Goal: Task Accomplishment & Management: Manage account settings

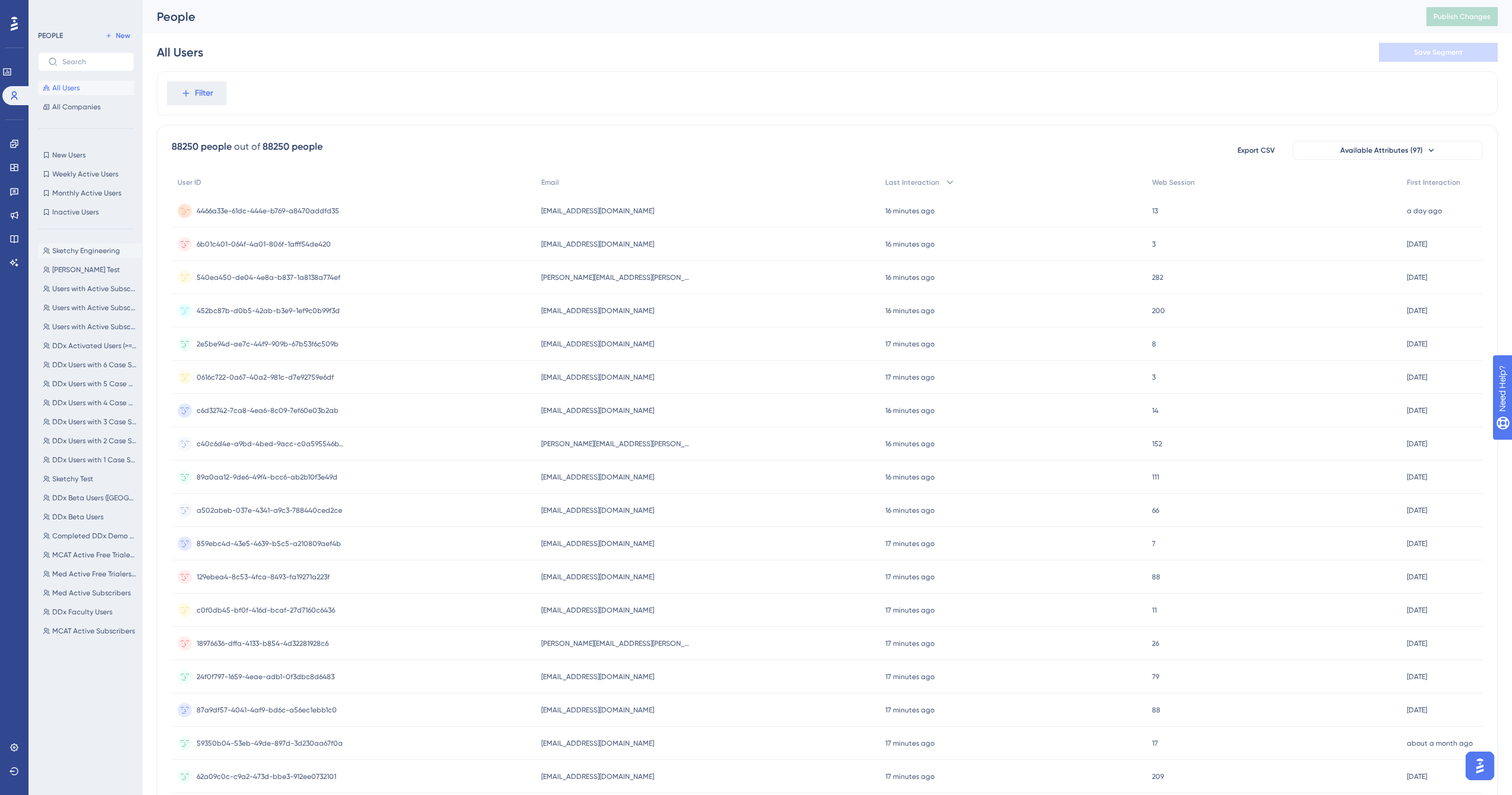
click at [115, 250] on span "Sketchy Engineering" at bounding box center [86, 250] width 68 height 9
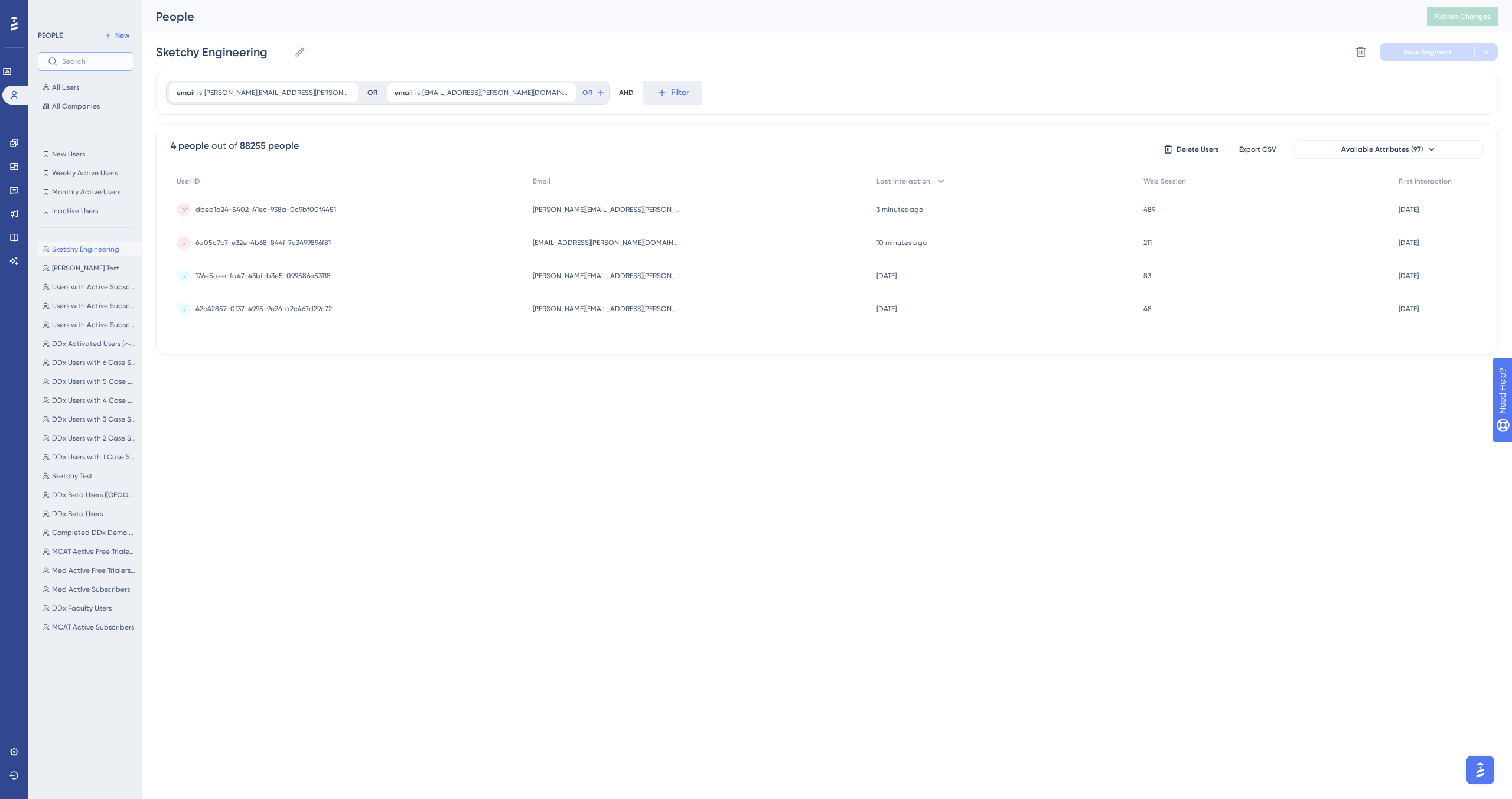
click at [96, 62] on input "text" at bounding box center [93, 61] width 61 height 8
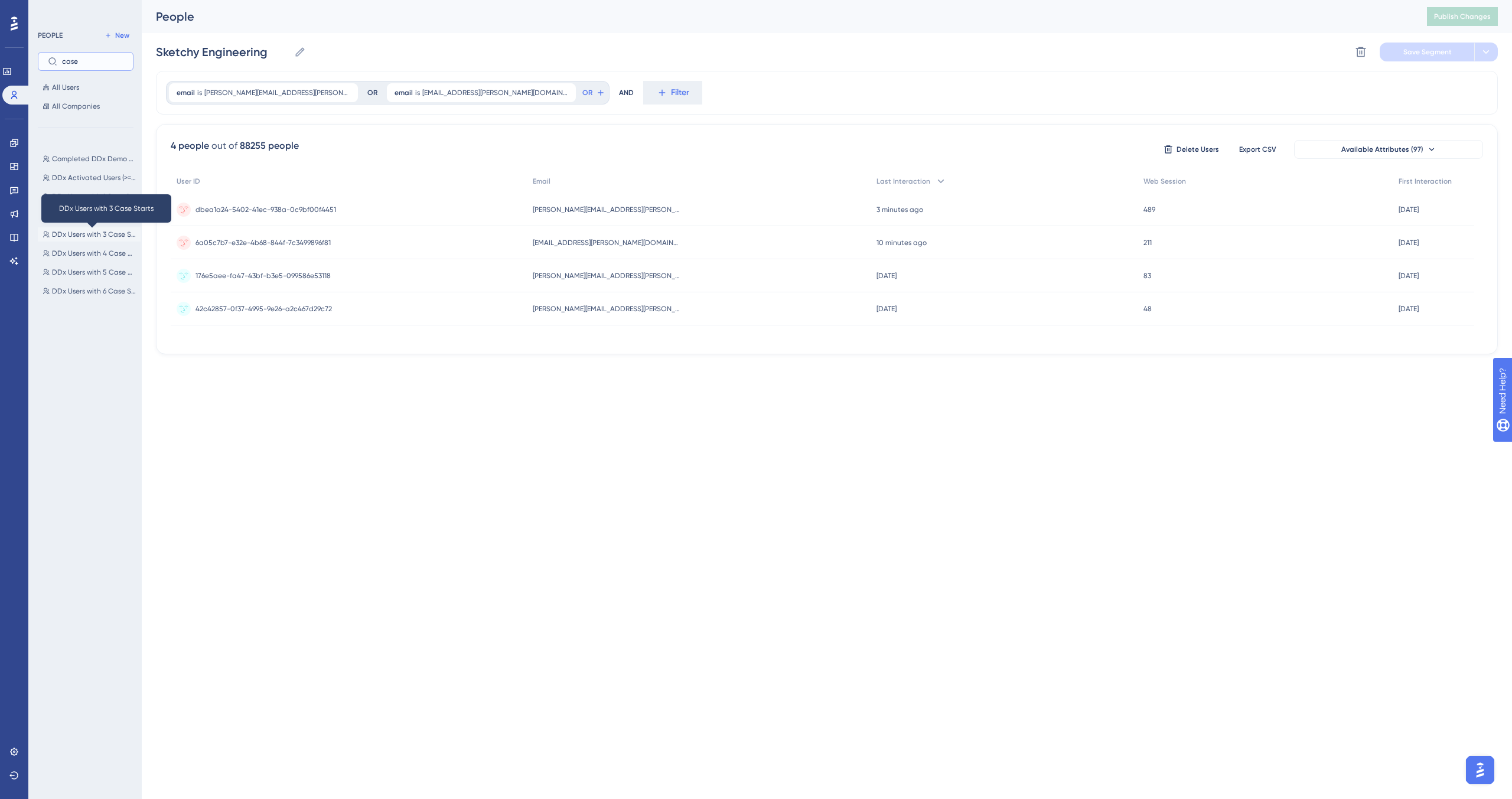
type input "case"
click at [93, 234] on span "DDx Users with 3 Case Starts" at bounding box center [94, 234] width 84 height 9
type input "DDx Users with 3 Case Starts"
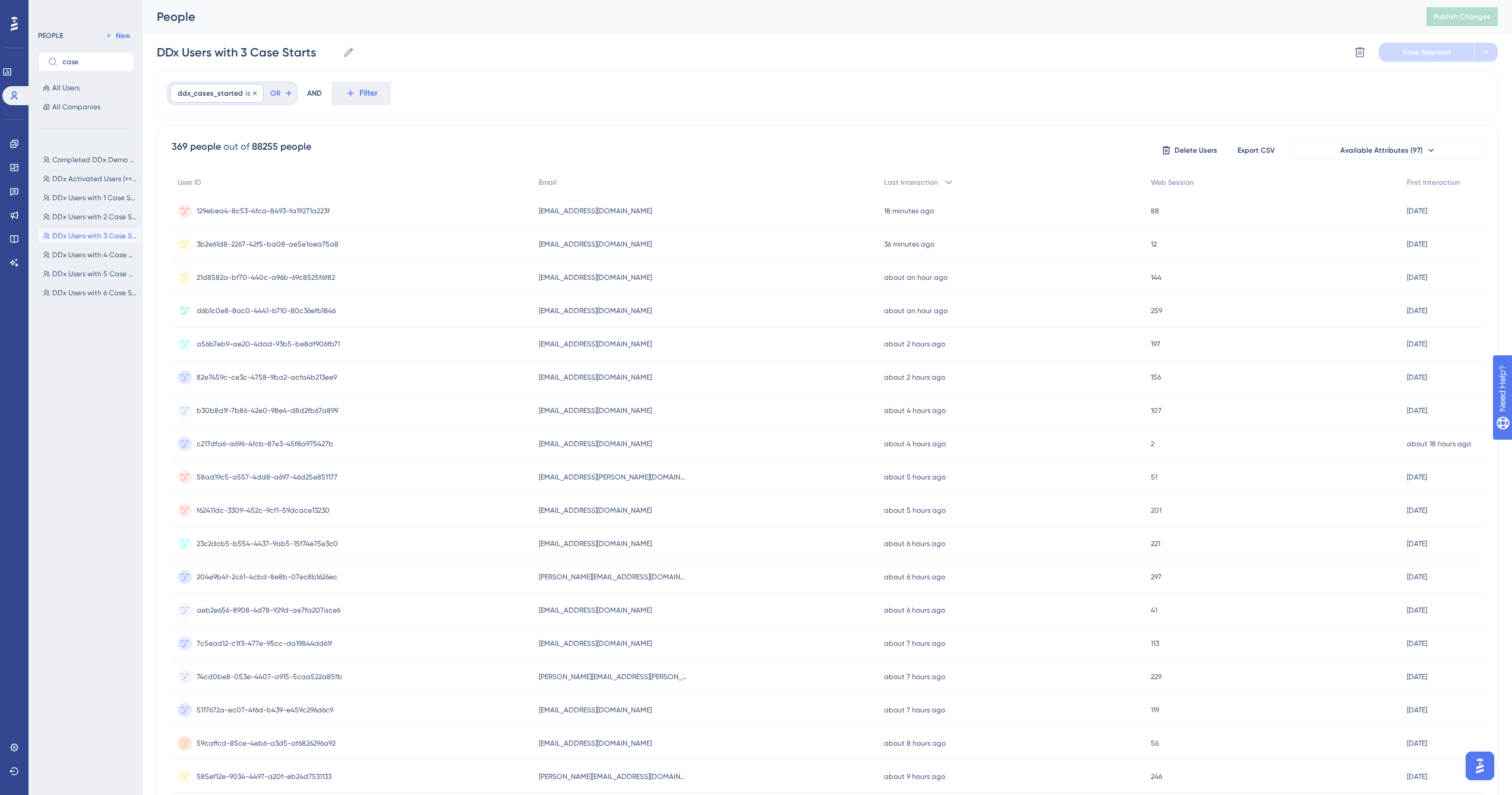
click at [220, 93] on span "ddx_cases_started" at bounding box center [210, 93] width 65 height 9
click at [544, 92] on div "ddx_cases_started is 3 3 Remove greater than less than is 3 is not is not known…" at bounding box center [827, 93] width 1340 height 44
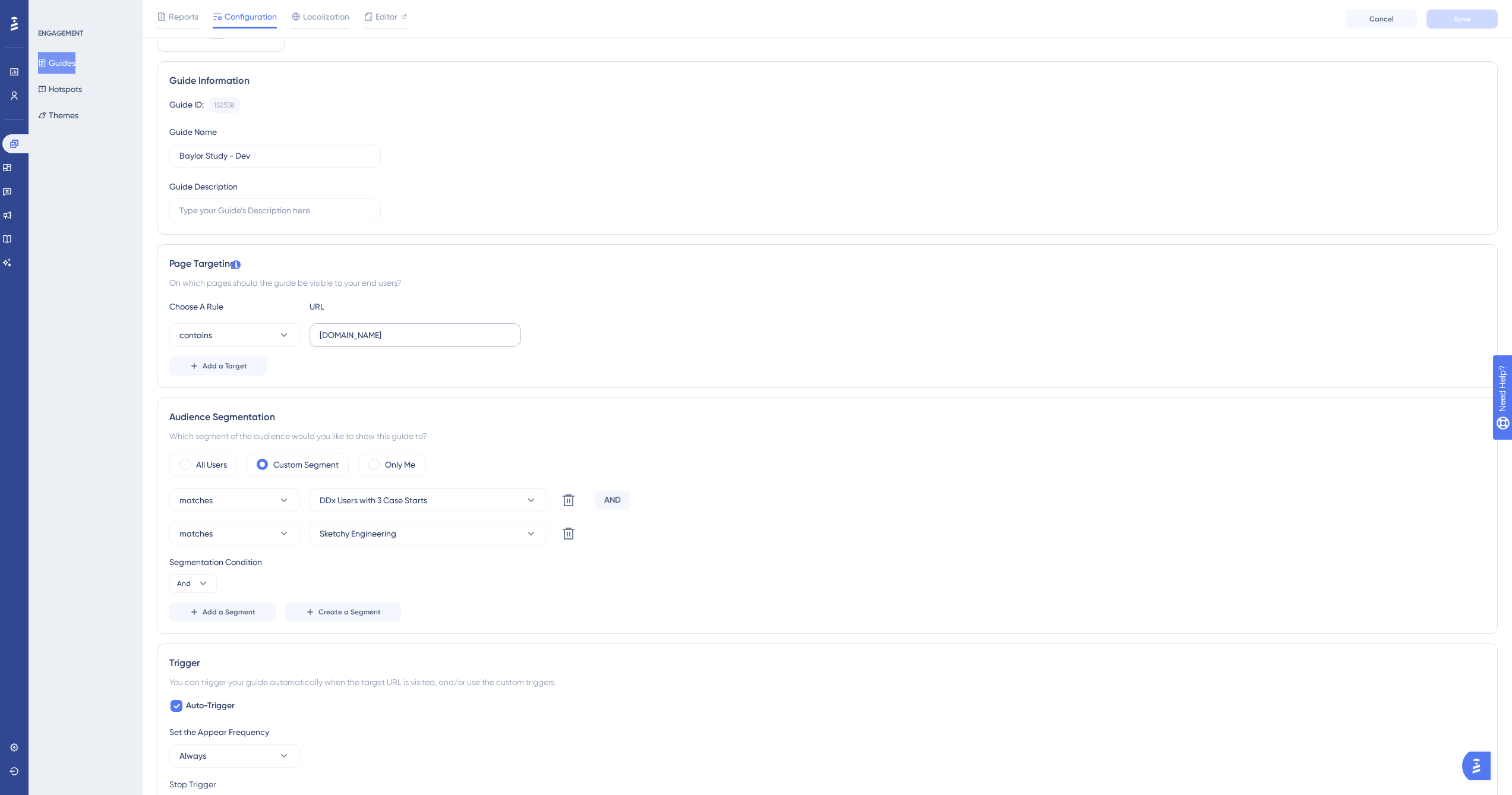
scroll to position [141, 9]
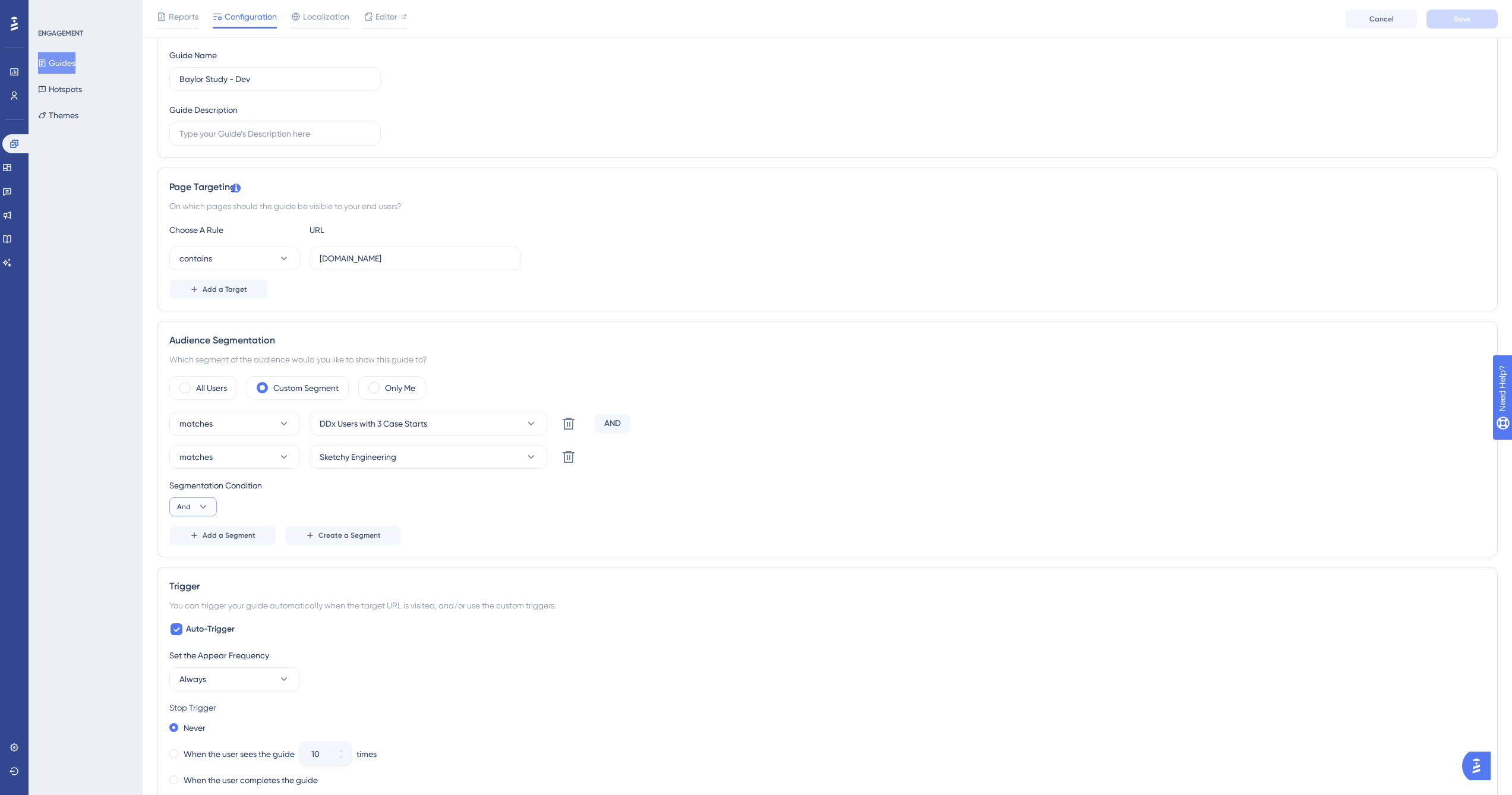
click at [199, 509] on icon at bounding box center [203, 507] width 12 height 12
click at [188, 542] on div "And And" at bounding box center [193, 541] width 23 height 24
click at [327, 531] on span "Create a Segment" at bounding box center [350, 535] width 63 height 9
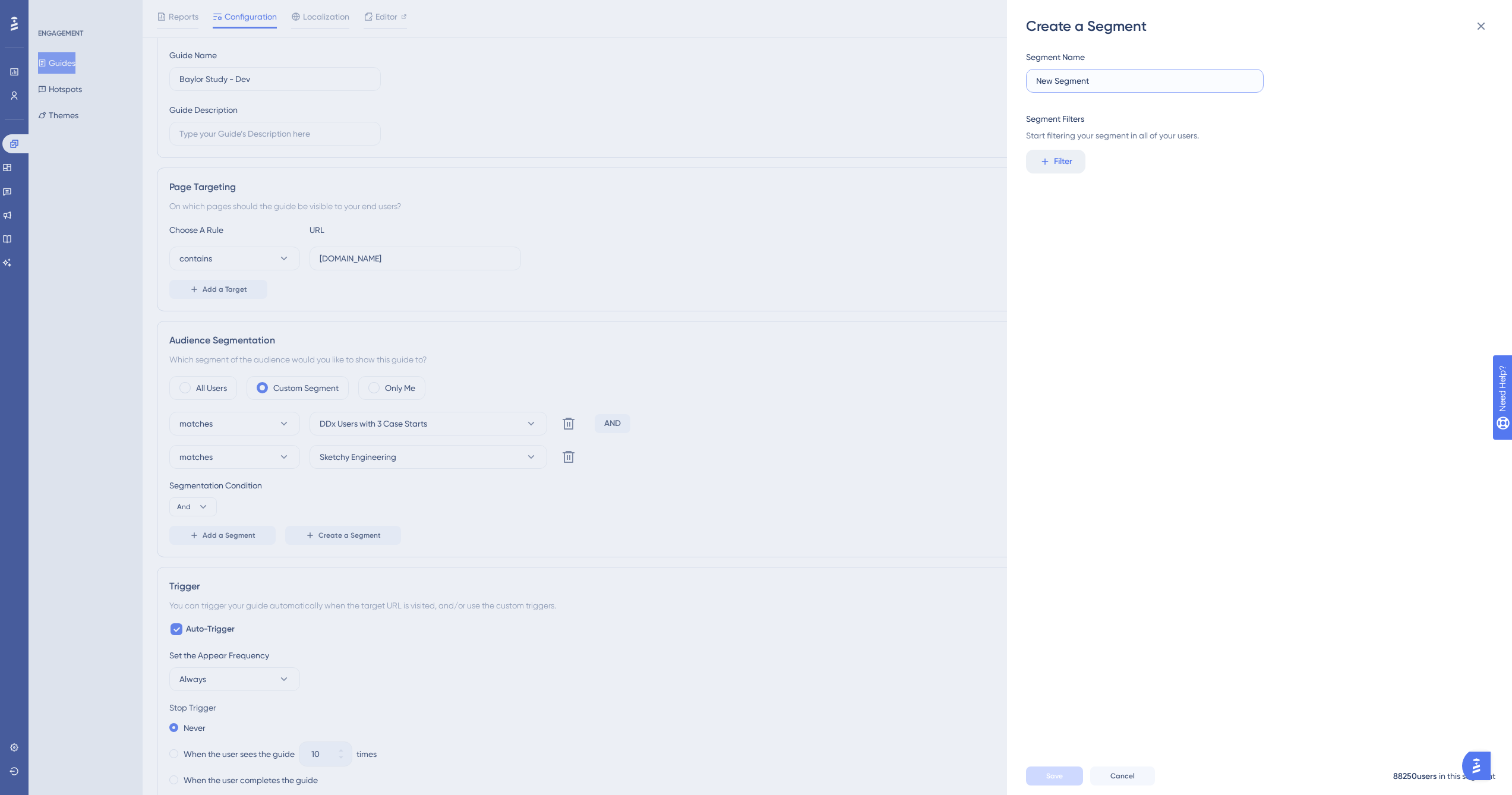
click at [1129, 82] on input "New Segment" at bounding box center [1145, 81] width 218 height 13
click at [1072, 79] on input "Baylor Team Term" at bounding box center [1145, 81] width 218 height 13
click at [1073, 79] on input "Baylor Team Term" at bounding box center [1145, 81] width 218 height 13
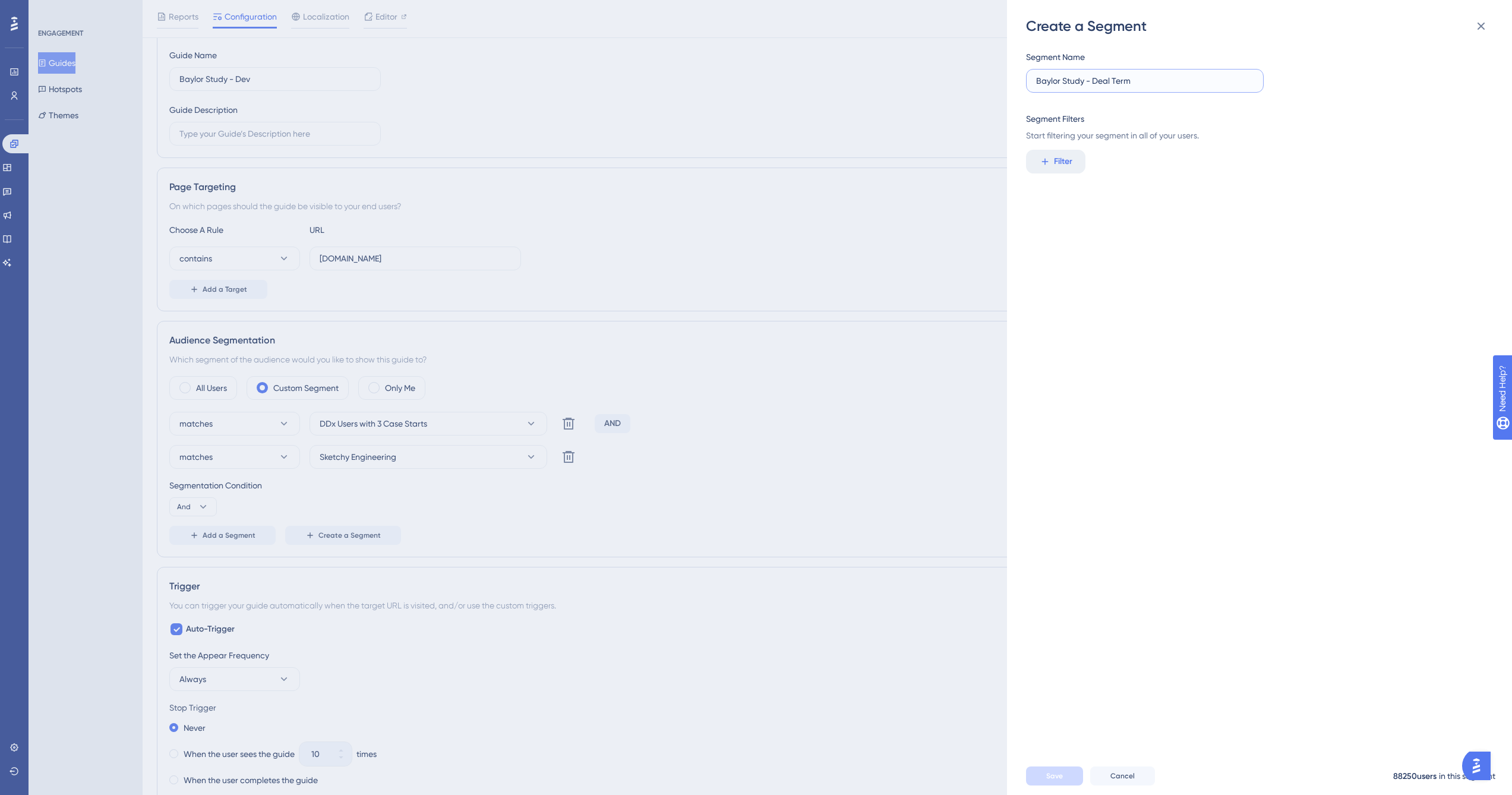
type input "Baylor Study - Deal Term"
click at [364, 100] on div "Create a Segment Segment Name Baylor Study - Deal Term Segment Filters Start fi…" at bounding box center [756, 398] width 1512 height 795
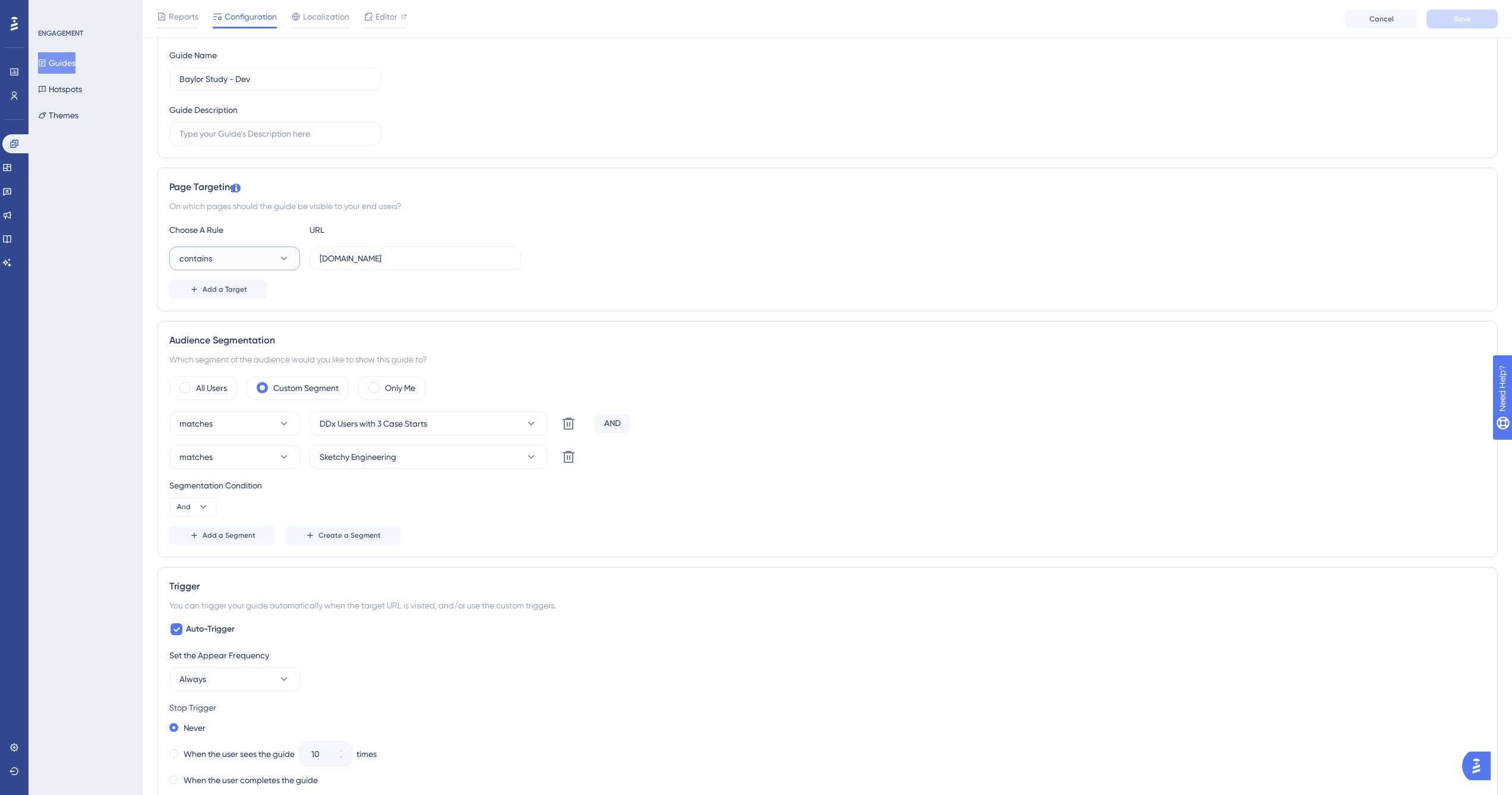
click at [257, 262] on button "contains" at bounding box center [235, 258] width 131 height 24
click at [752, 250] on div "contains equals equals not equals not equals contains contains not contains not…" at bounding box center [827, 258] width 1316 height 24
click at [328, 541] on button "Create a Segment" at bounding box center [343, 535] width 116 height 19
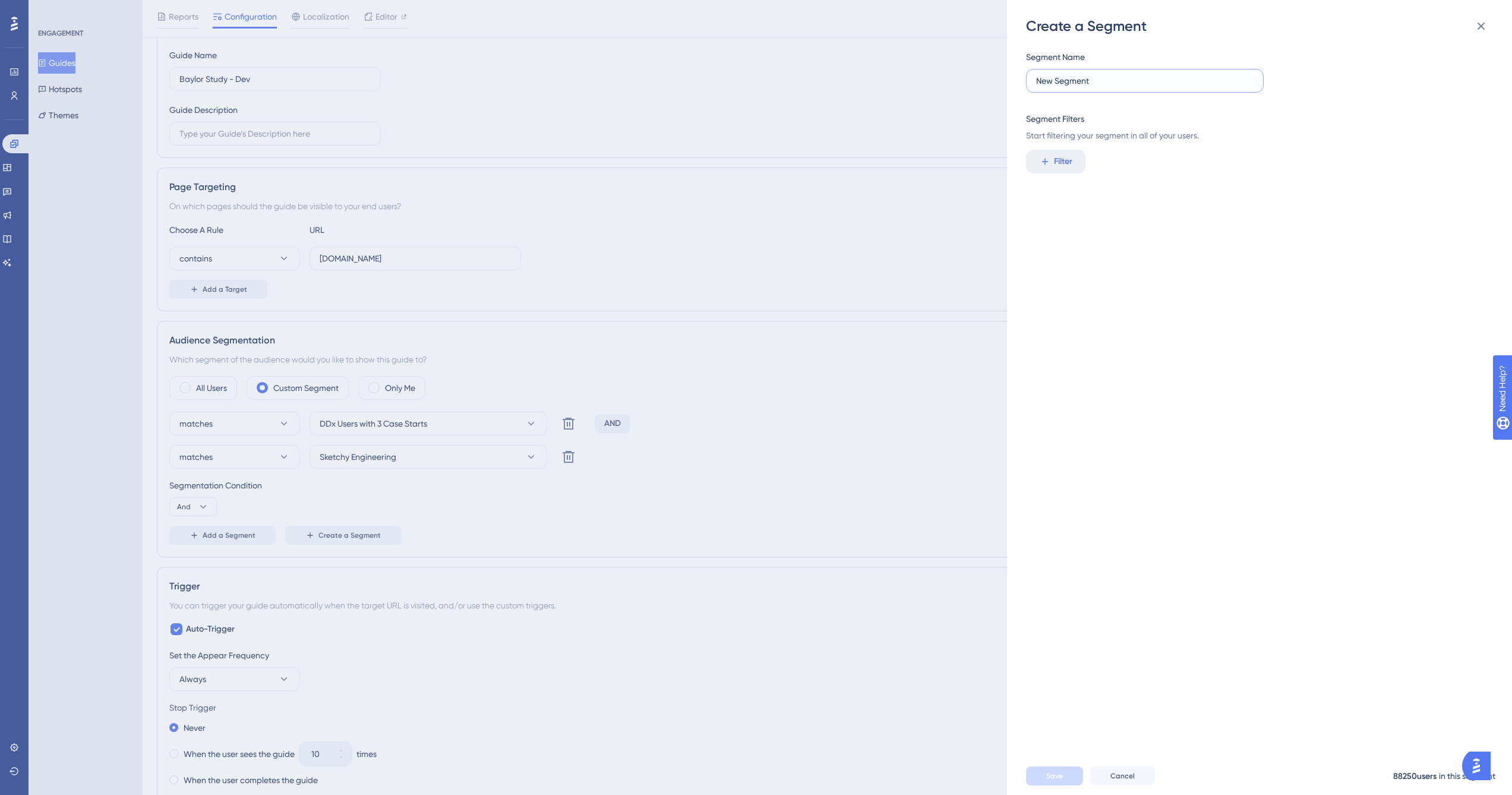
click at [1165, 86] on input "New Segment" at bounding box center [1145, 81] width 218 height 13
type input "Baylor Study Deal Term"
click at [1044, 168] on button "Filter" at bounding box center [1056, 162] width 60 height 24
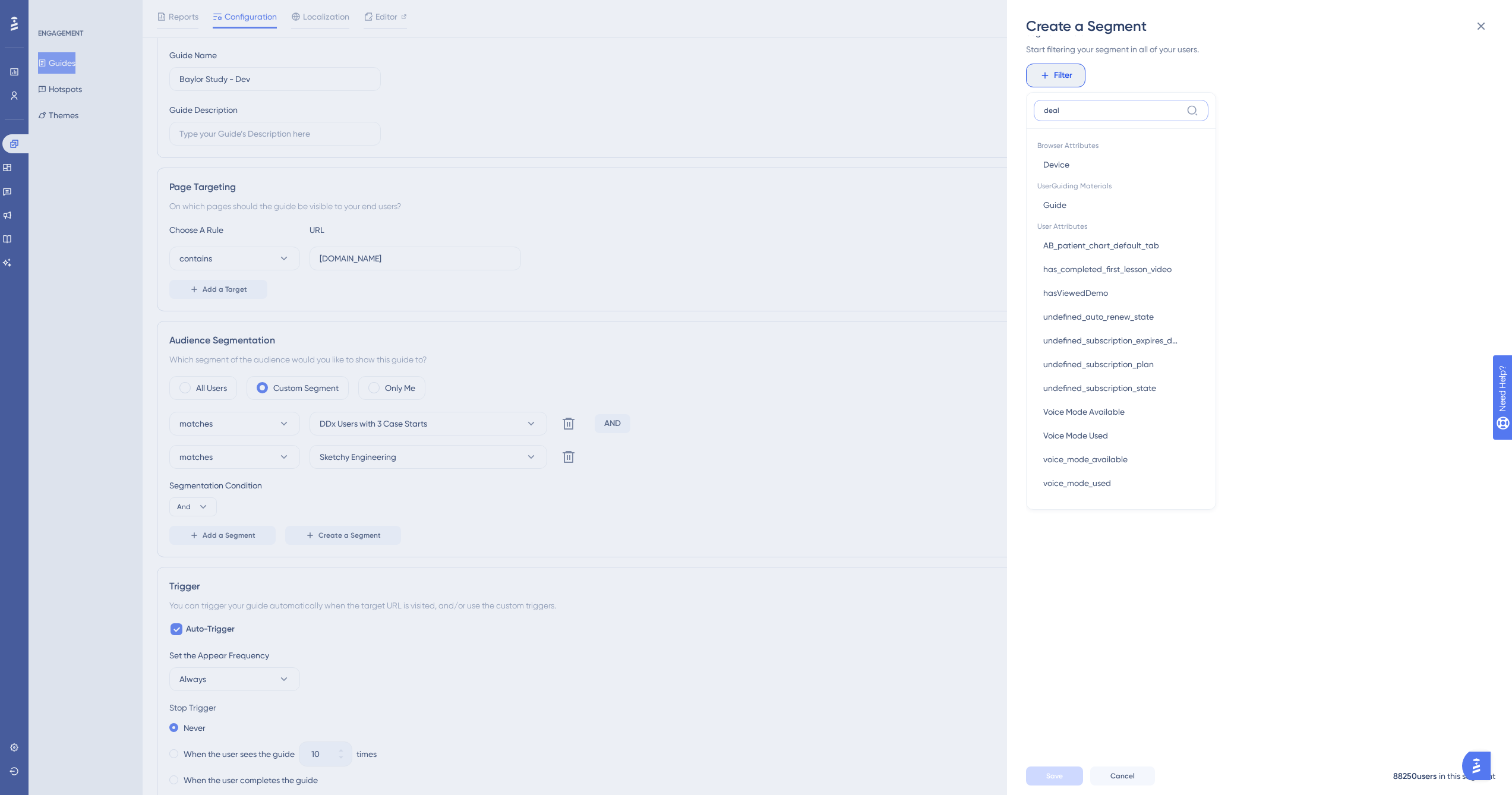
scroll to position [0, 0]
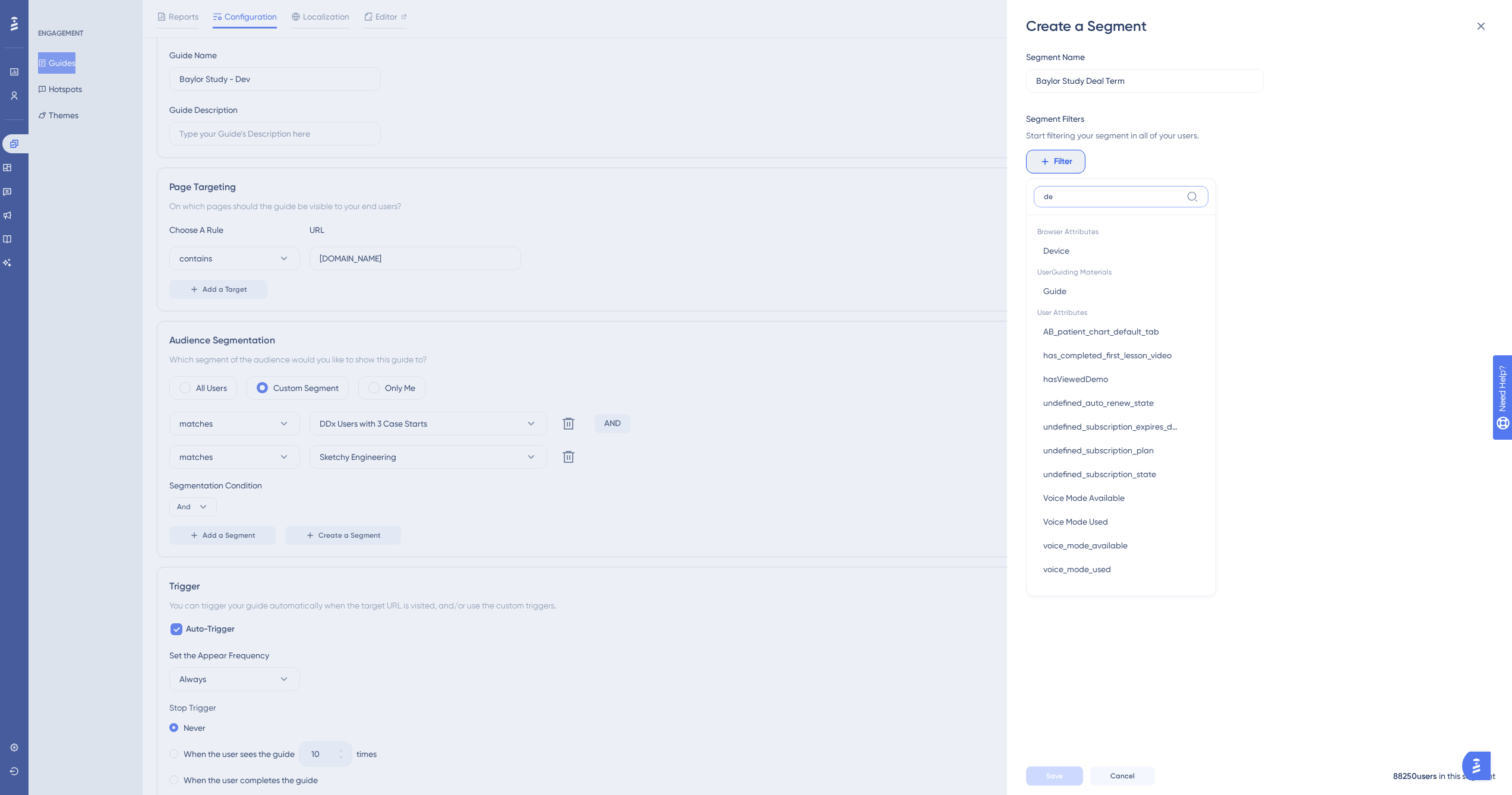
type input "d"
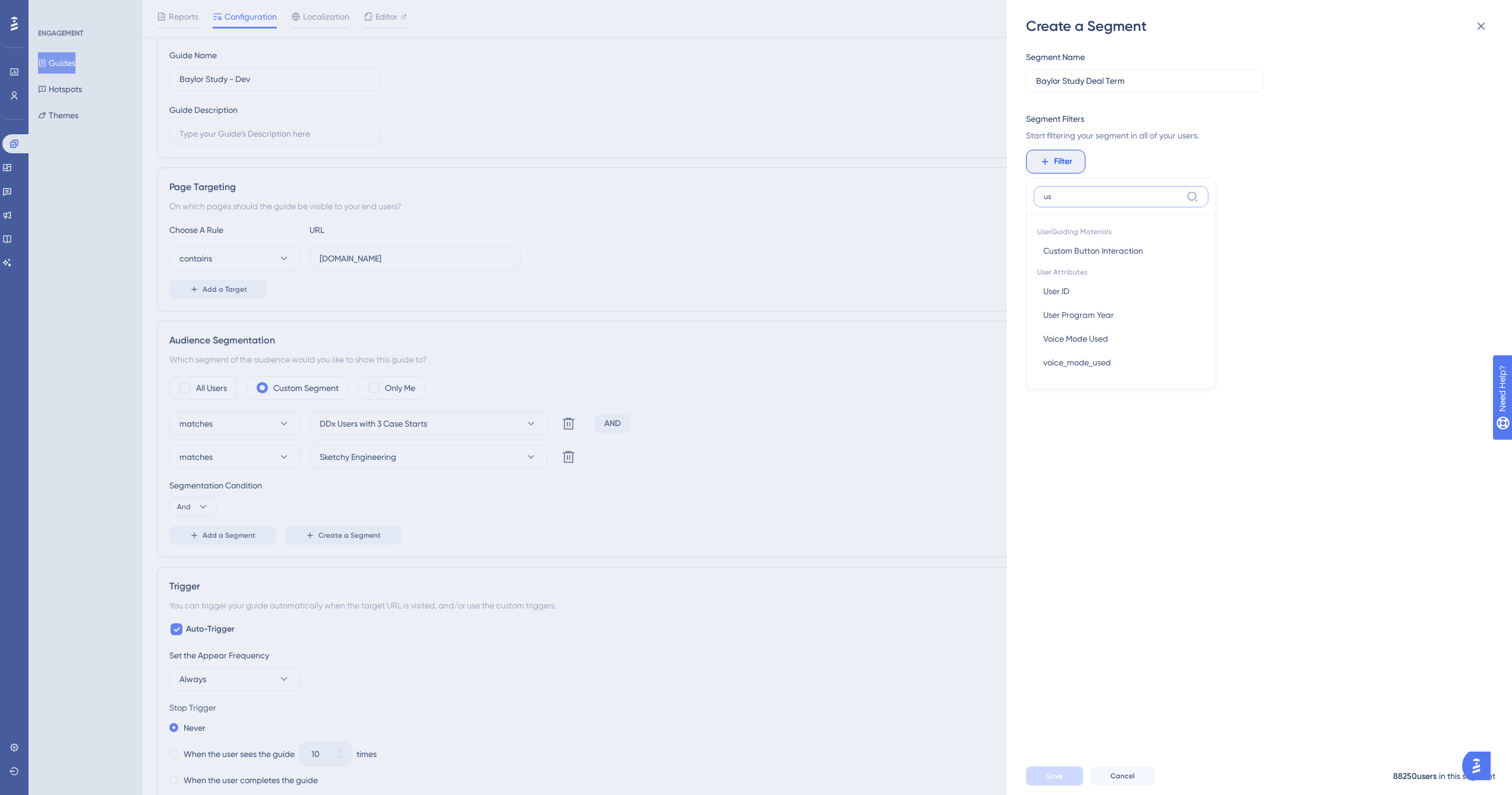
type input "u"
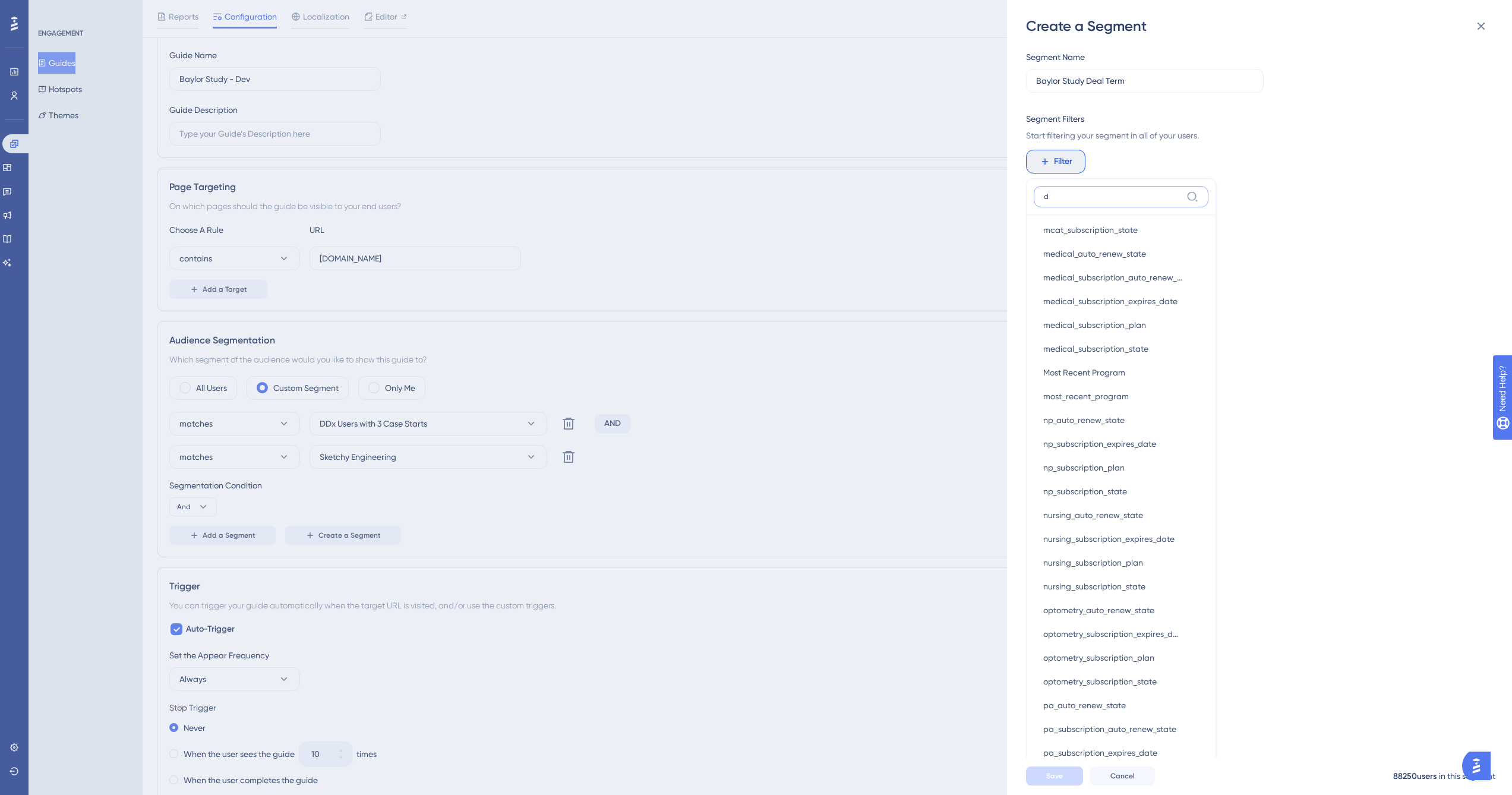
scroll to position [839, 0]
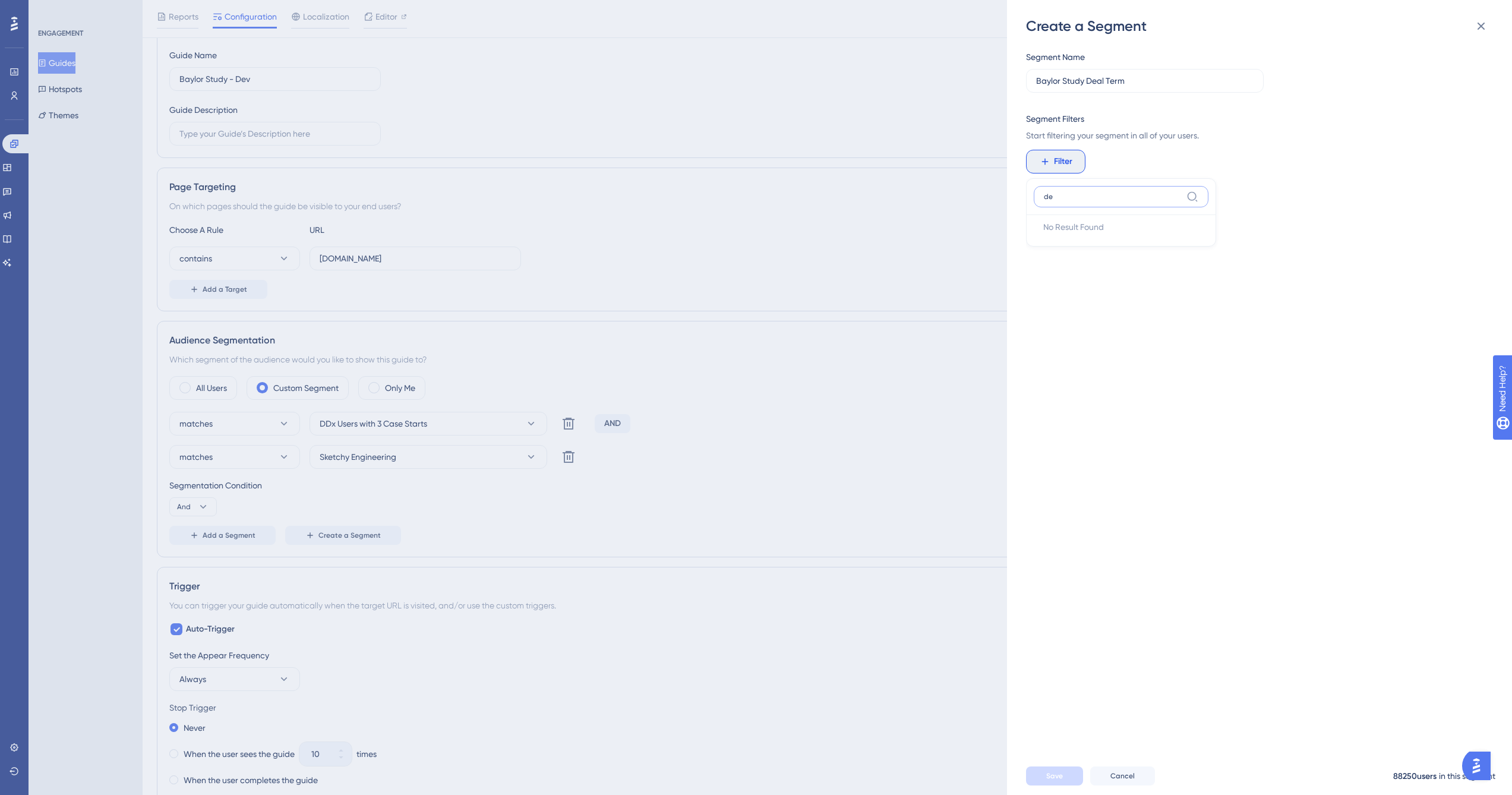
type input "d"
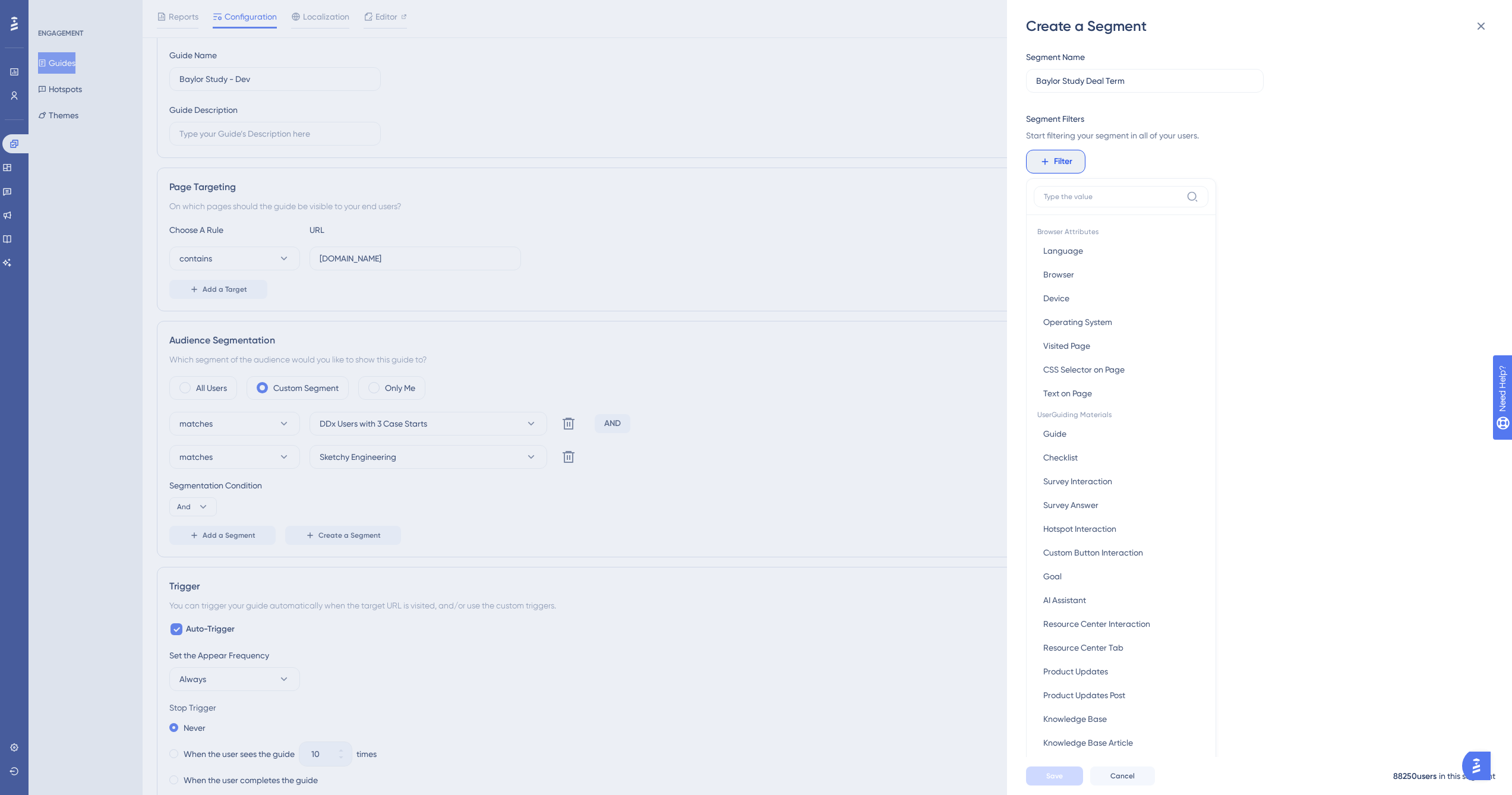
click at [1375, 176] on div "Segment Name Baylor Study Deal Term Segment Filters Start filtering your segmen…" at bounding box center [1265, 396] width 479 height 721
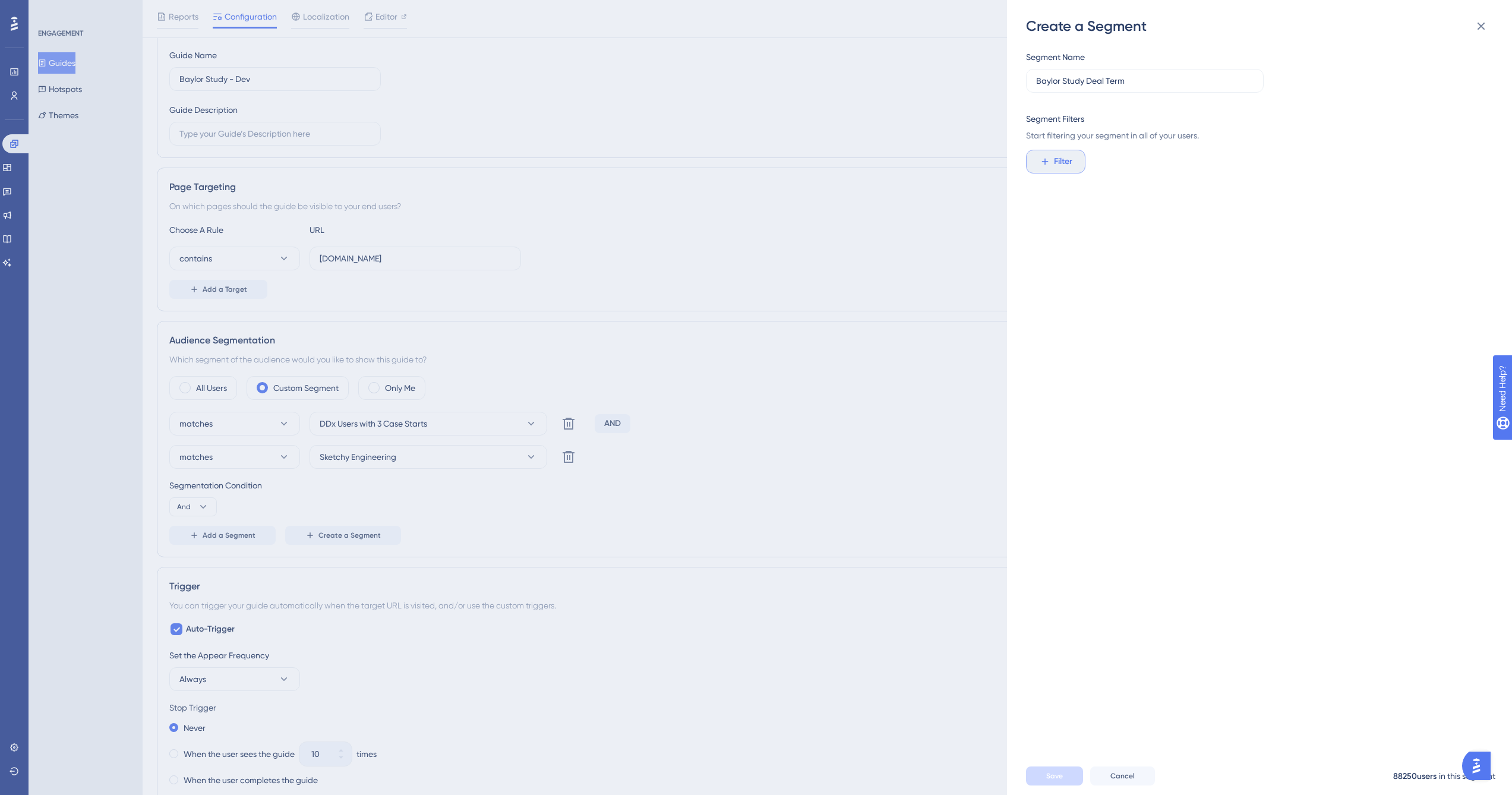
click at [1064, 162] on span "Filter" at bounding box center [1062, 162] width 18 height 15
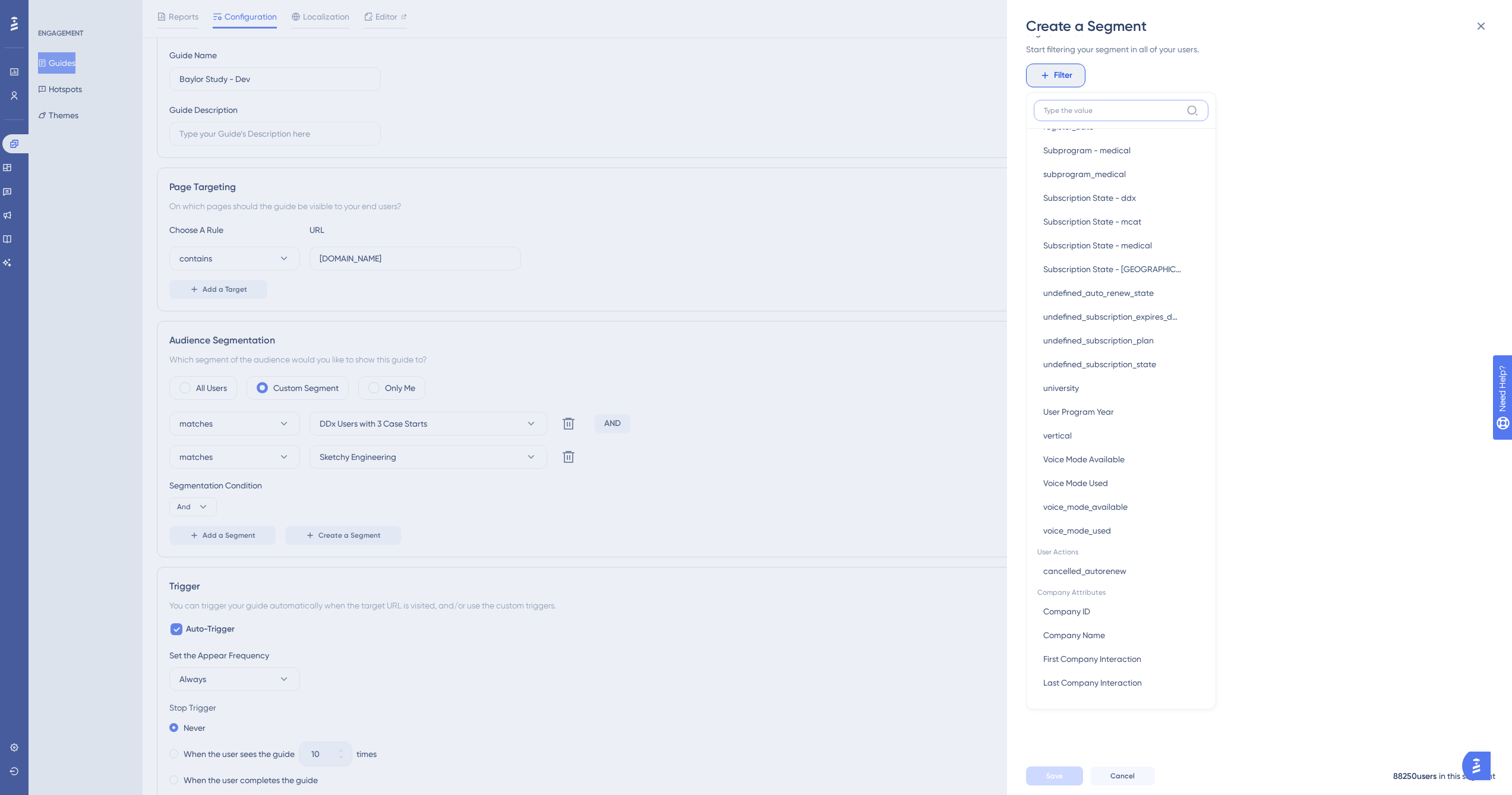
scroll to position [0, 0]
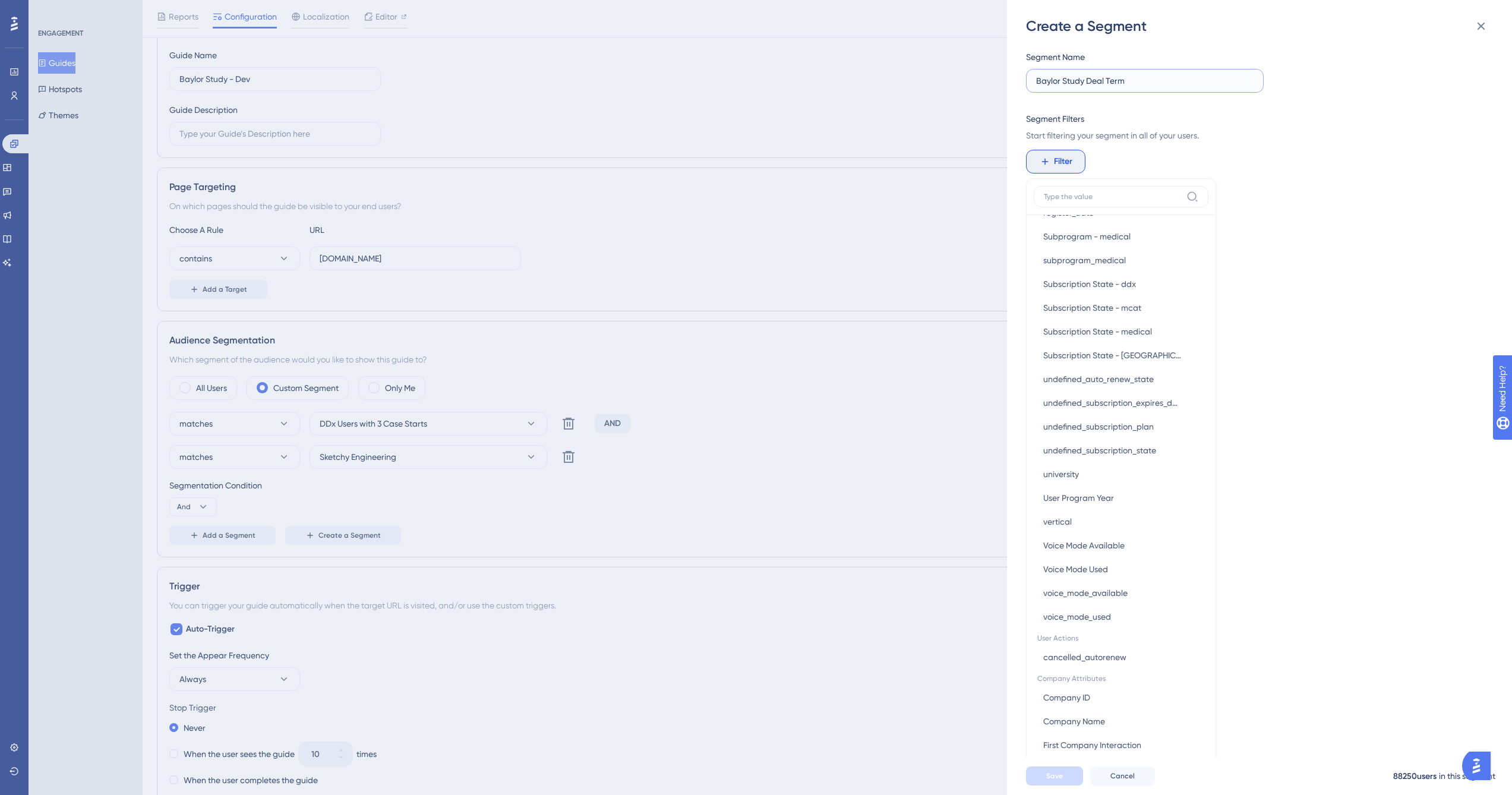
click at [1132, 74] on input "Baylor Study Deal Term" at bounding box center [1145, 81] width 218 height 13
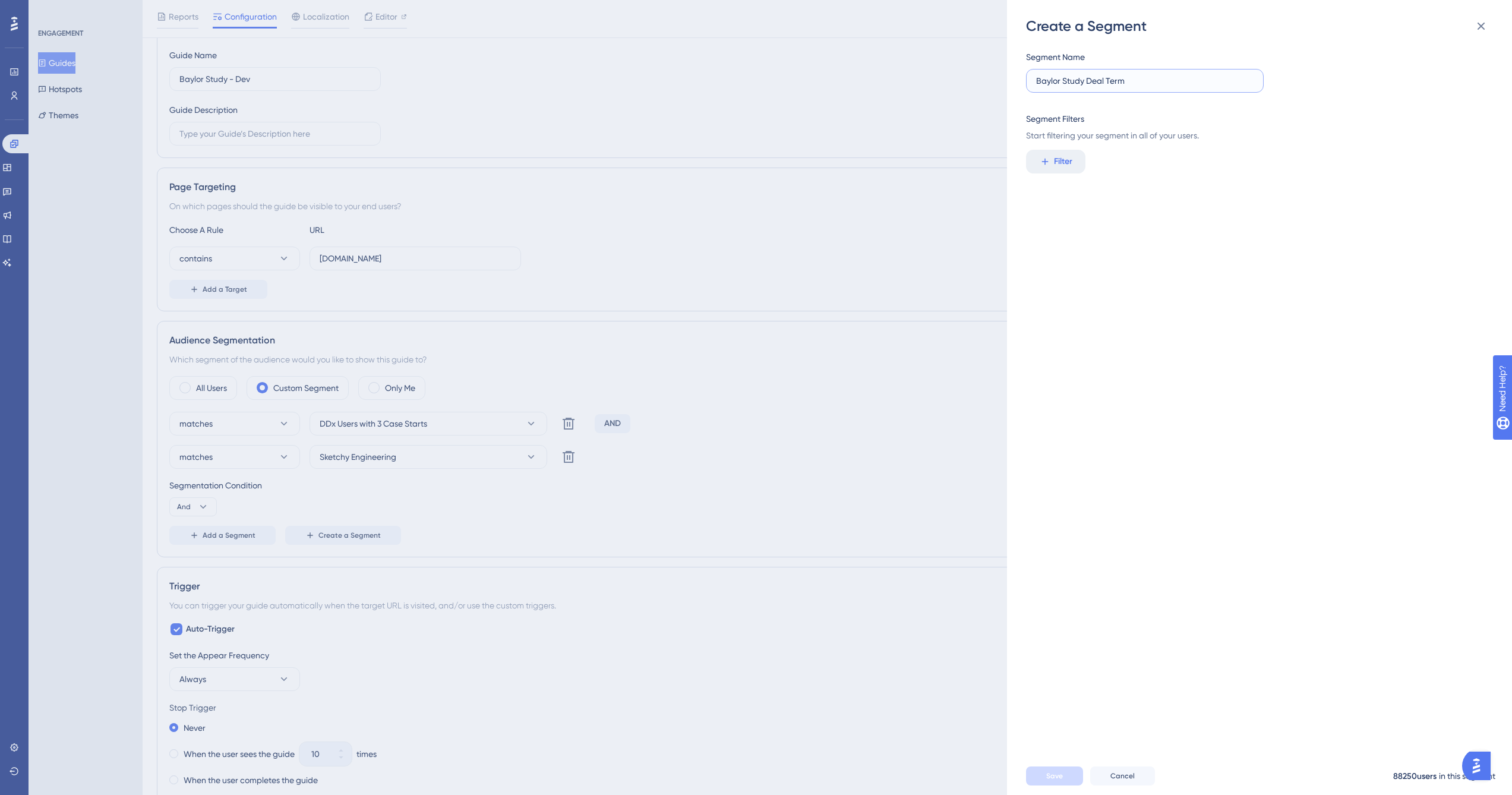
click at [1132, 74] on input "Baylor Study Deal Term" at bounding box center [1145, 81] width 218 height 13
click at [1489, 28] on button at bounding box center [1481, 26] width 24 height 24
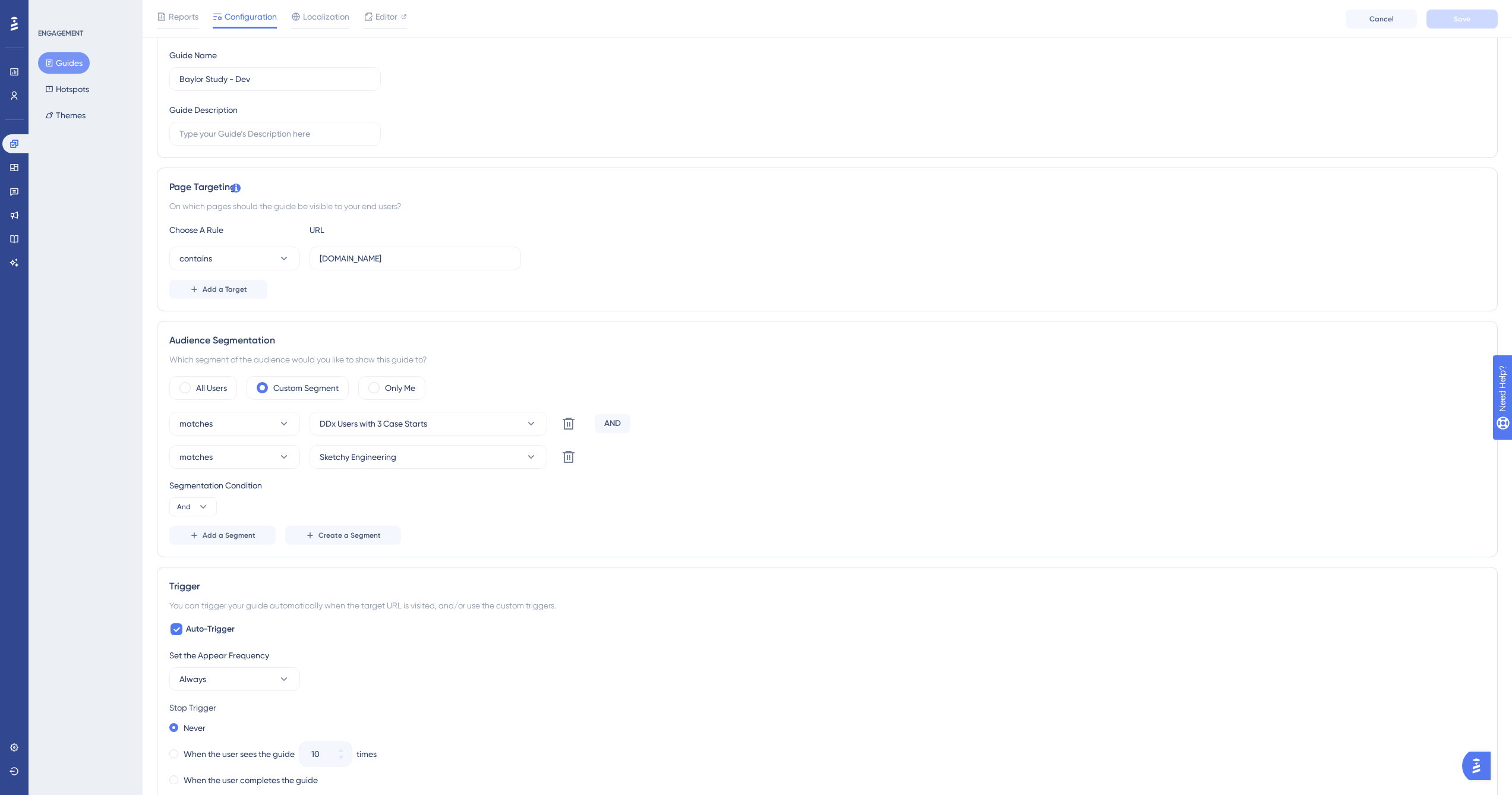
click at [319, 535] on span "Create a Segment" at bounding box center [350, 535] width 63 height 9
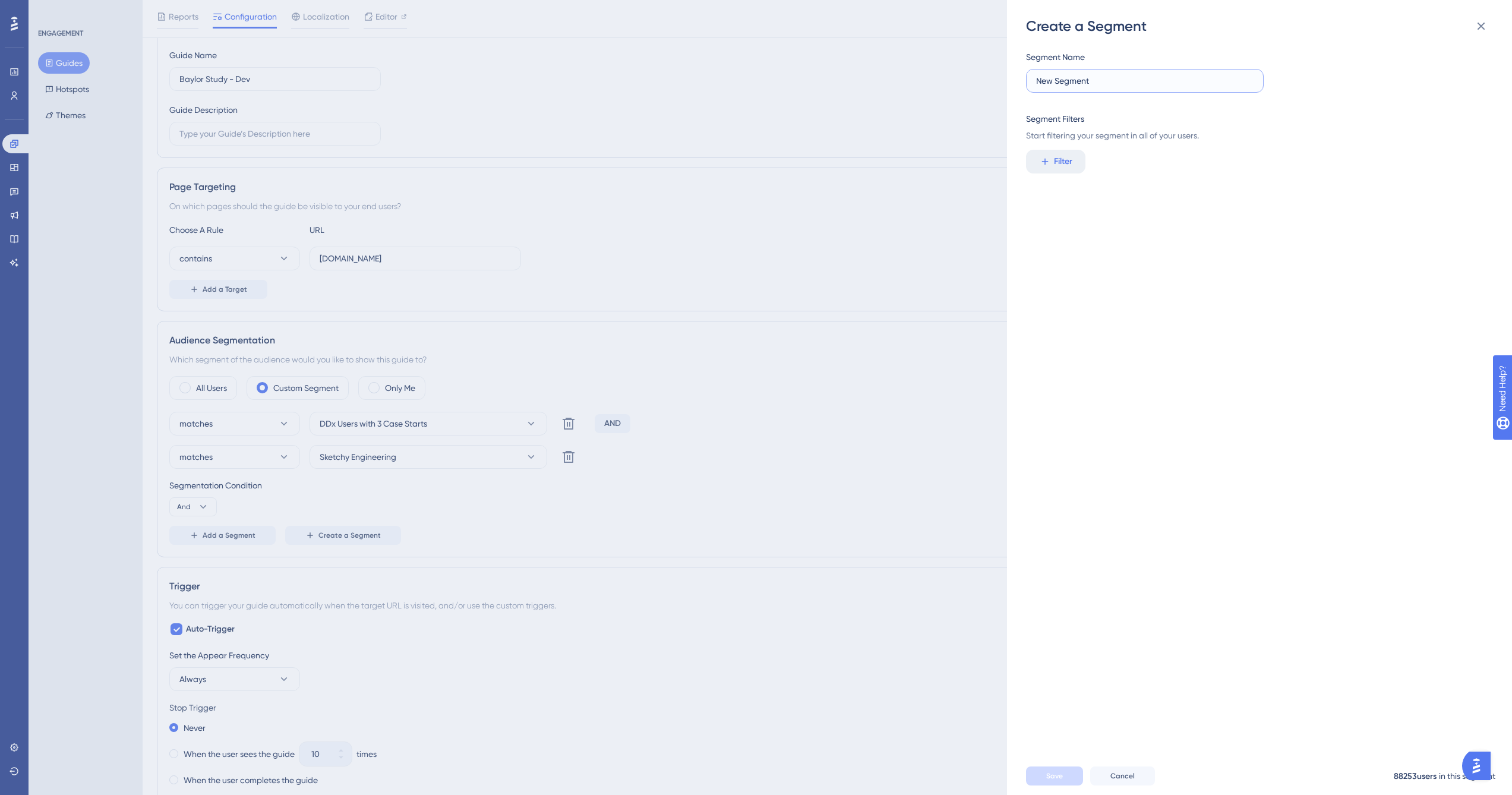
click at [1125, 76] on input "New Segment" at bounding box center [1145, 81] width 218 height 13
paste input "Baylor Study Deal Term"
type input "Baylor Study Deal Term"
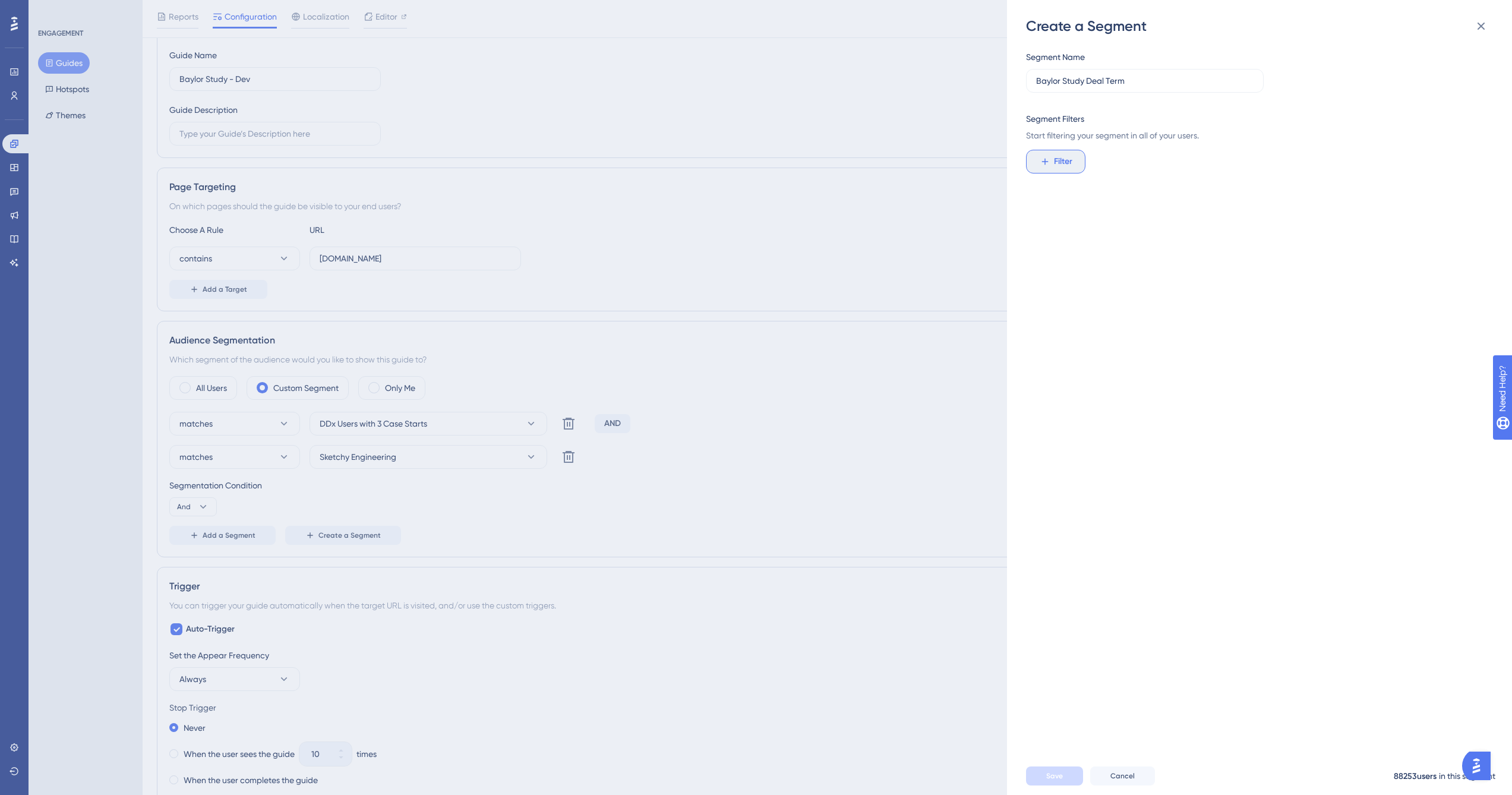
click at [1050, 173] on button "Filter" at bounding box center [1056, 162] width 60 height 24
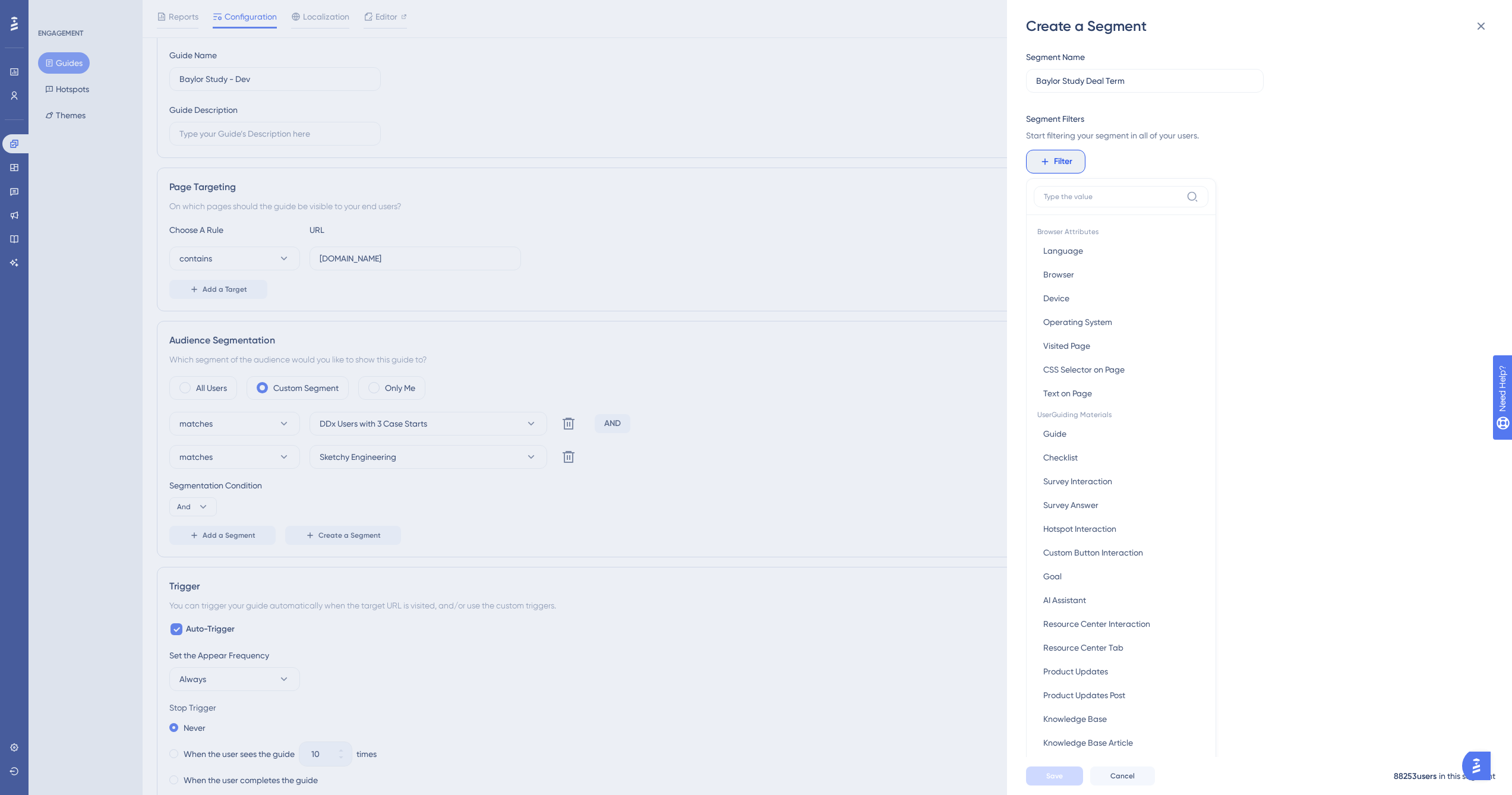
scroll to position [86, 0]
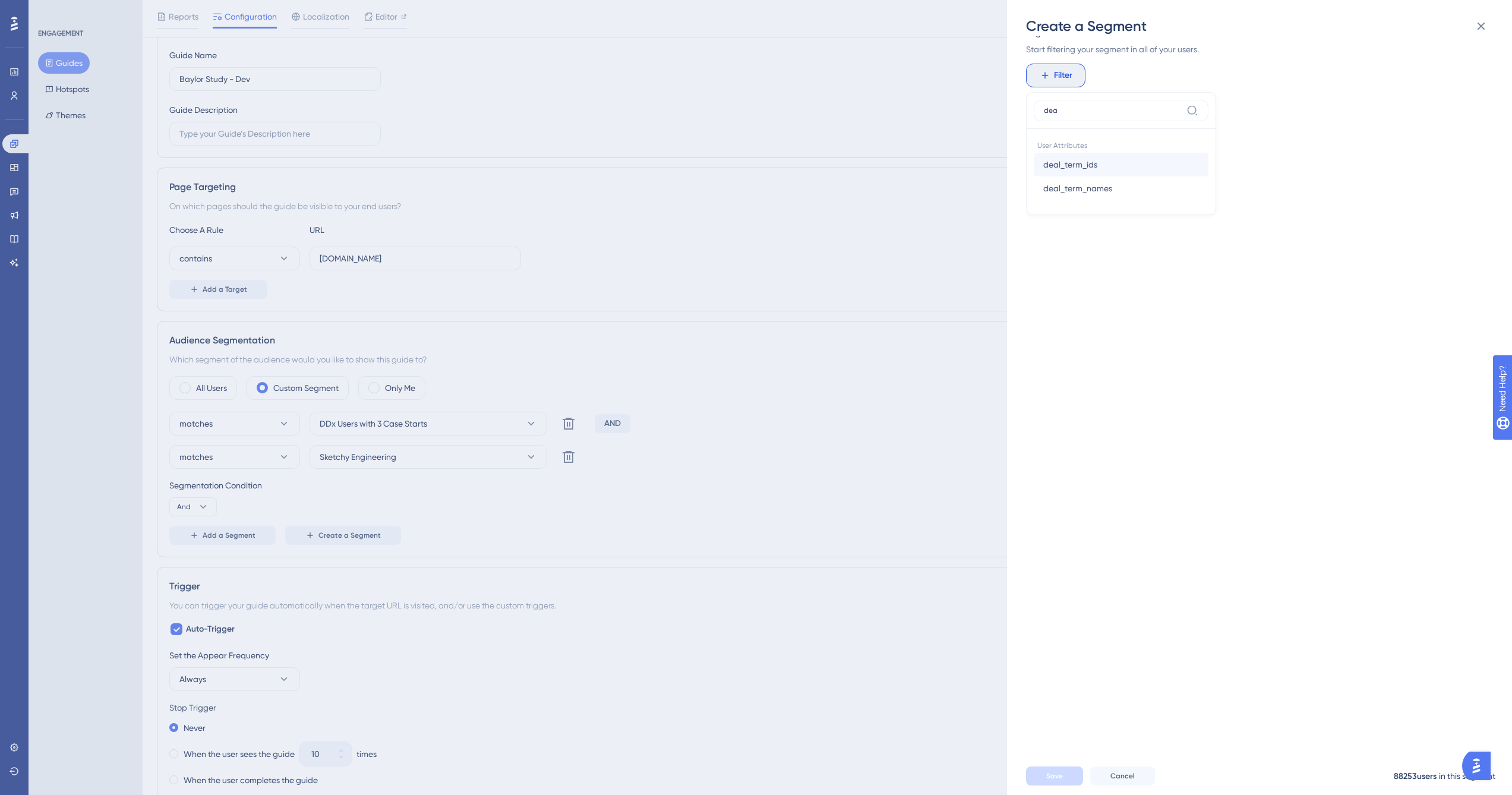
type input "dea"
click at [1087, 163] on span "deal_term_ids" at bounding box center [1070, 165] width 54 height 15
click at [1066, 259] on label "contains" at bounding box center [1069, 260] width 33 height 15
click at [1078, 260] on input "text" at bounding box center [1105, 256] width 111 height 8
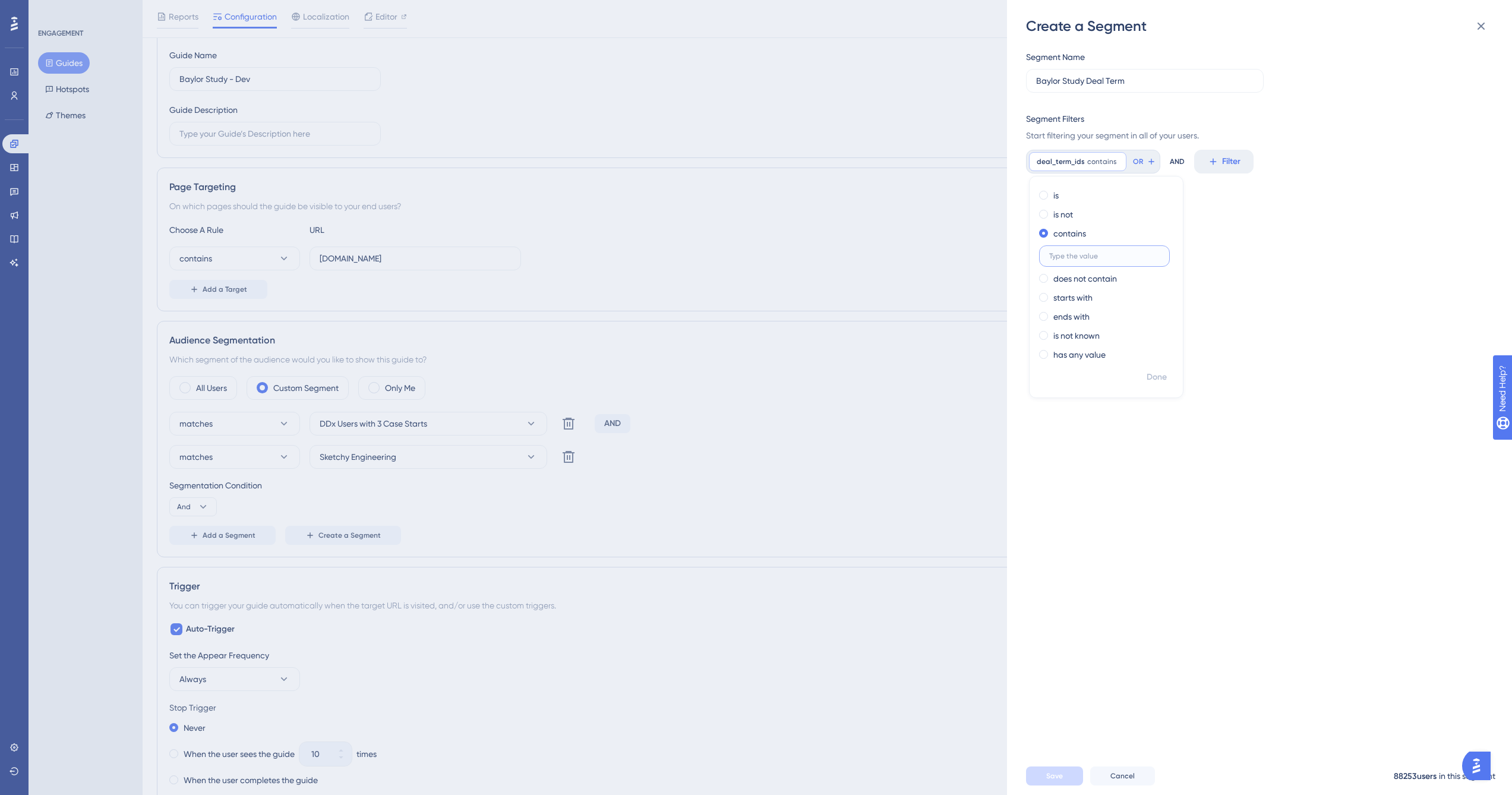
paste input "2371999d-c14e-42df-972e-9cf9f664d48c"
type input "2371999d-c14e-42df-972e-9cf9f664d48c"
click at [1160, 382] on span "Done" at bounding box center [1157, 378] width 20 height 15
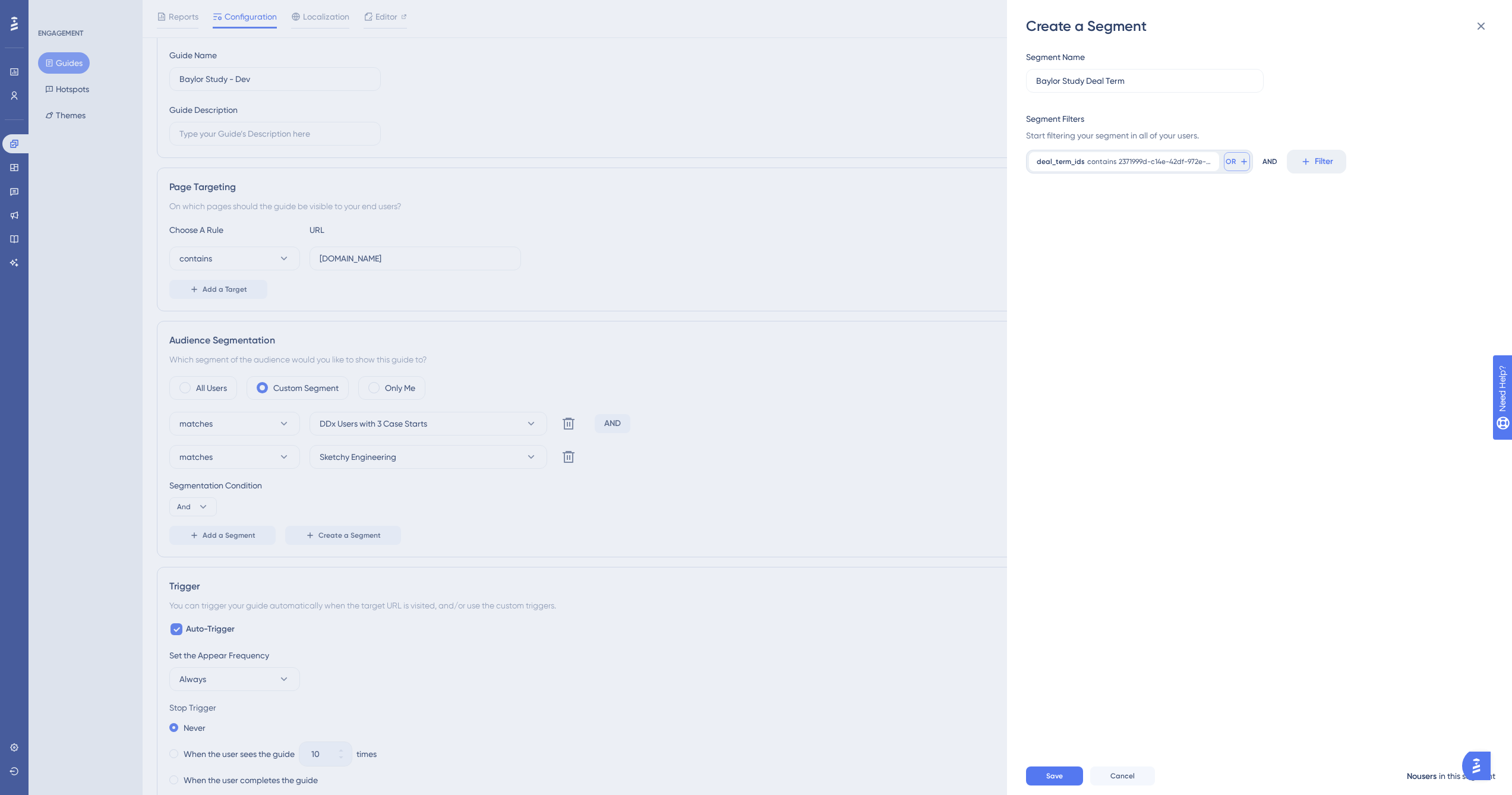
click at [1237, 163] on button "OR" at bounding box center [1237, 162] width 26 height 19
type input "deal"
click at [1309, 253] on button "deal_term_ids deal_term_ids" at bounding box center [1318, 248] width 175 height 24
click at [1289, 260] on label "contains" at bounding box center [1289, 260] width 33 height 15
paste input "d6dd050a-4d4f-48a0-9c68-8a7041b72912"
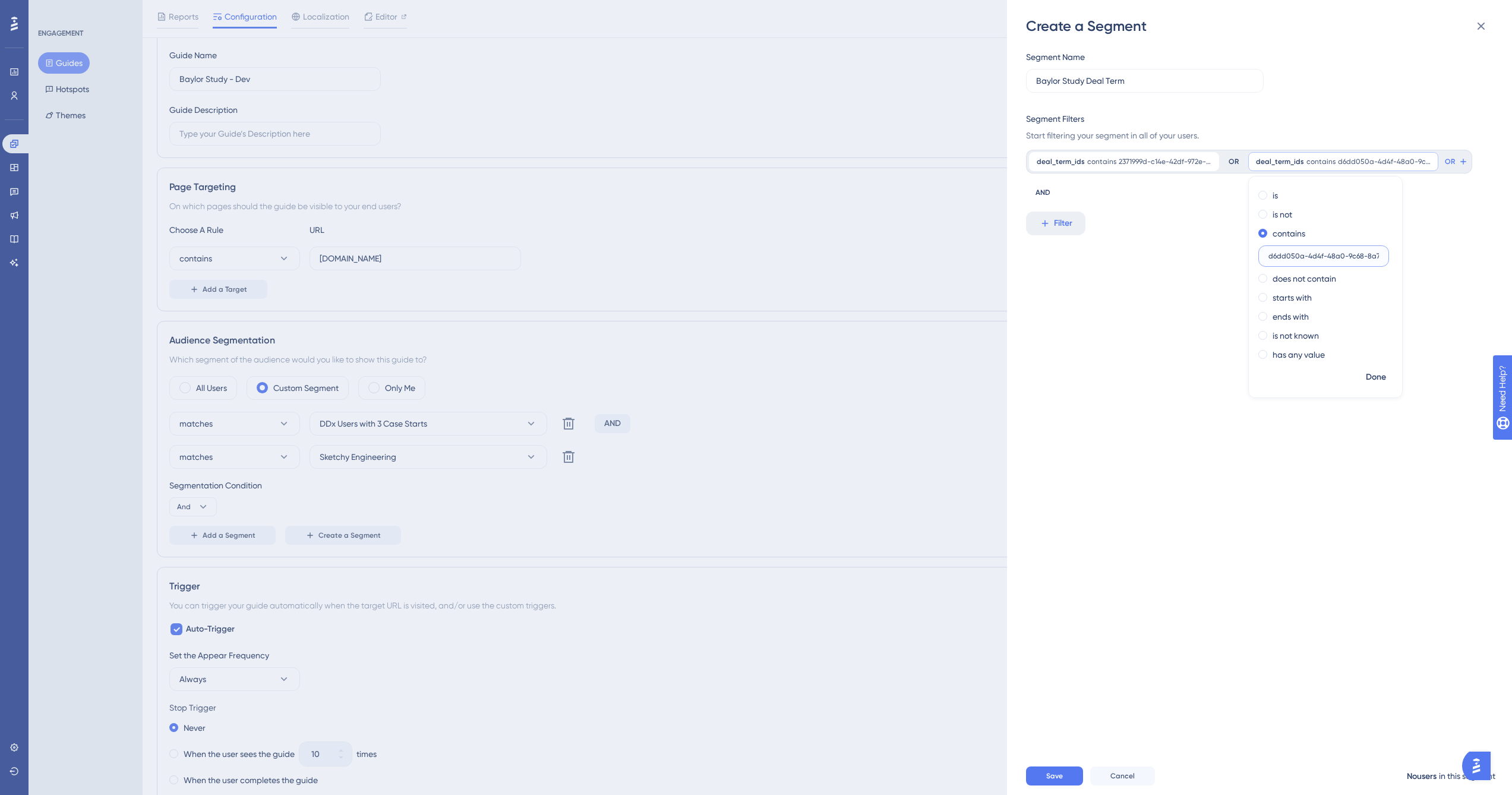
scroll to position [0, 31]
type input "d6dd050a-4d4f-48a0-9c68-8a7041b72912"
click at [1373, 378] on span "Done" at bounding box center [1376, 378] width 20 height 15
click at [1053, 781] on span "Save" at bounding box center [1054, 776] width 17 height 9
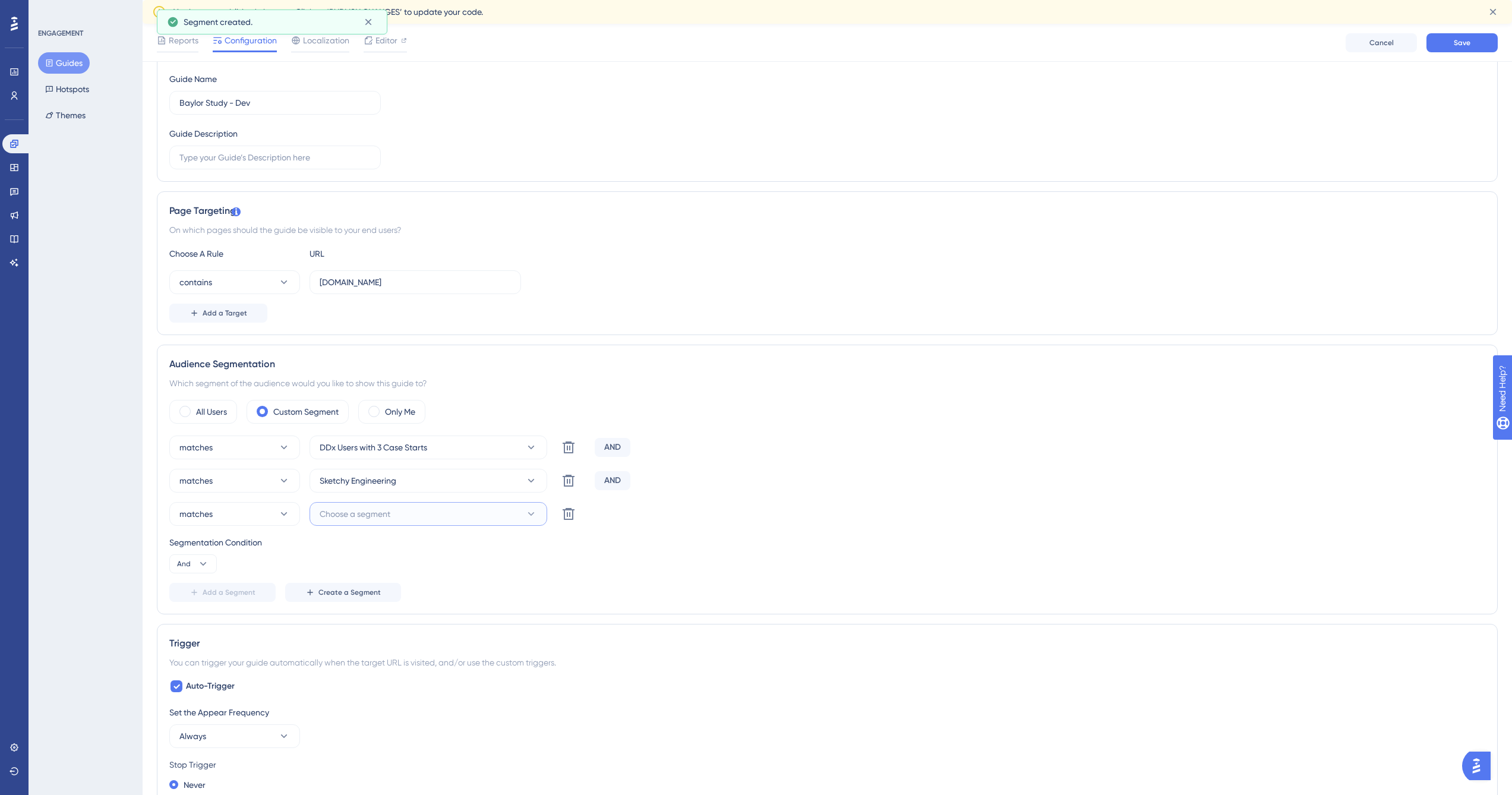
click at [441, 517] on button "Choose a segment" at bounding box center [428, 514] width 238 height 24
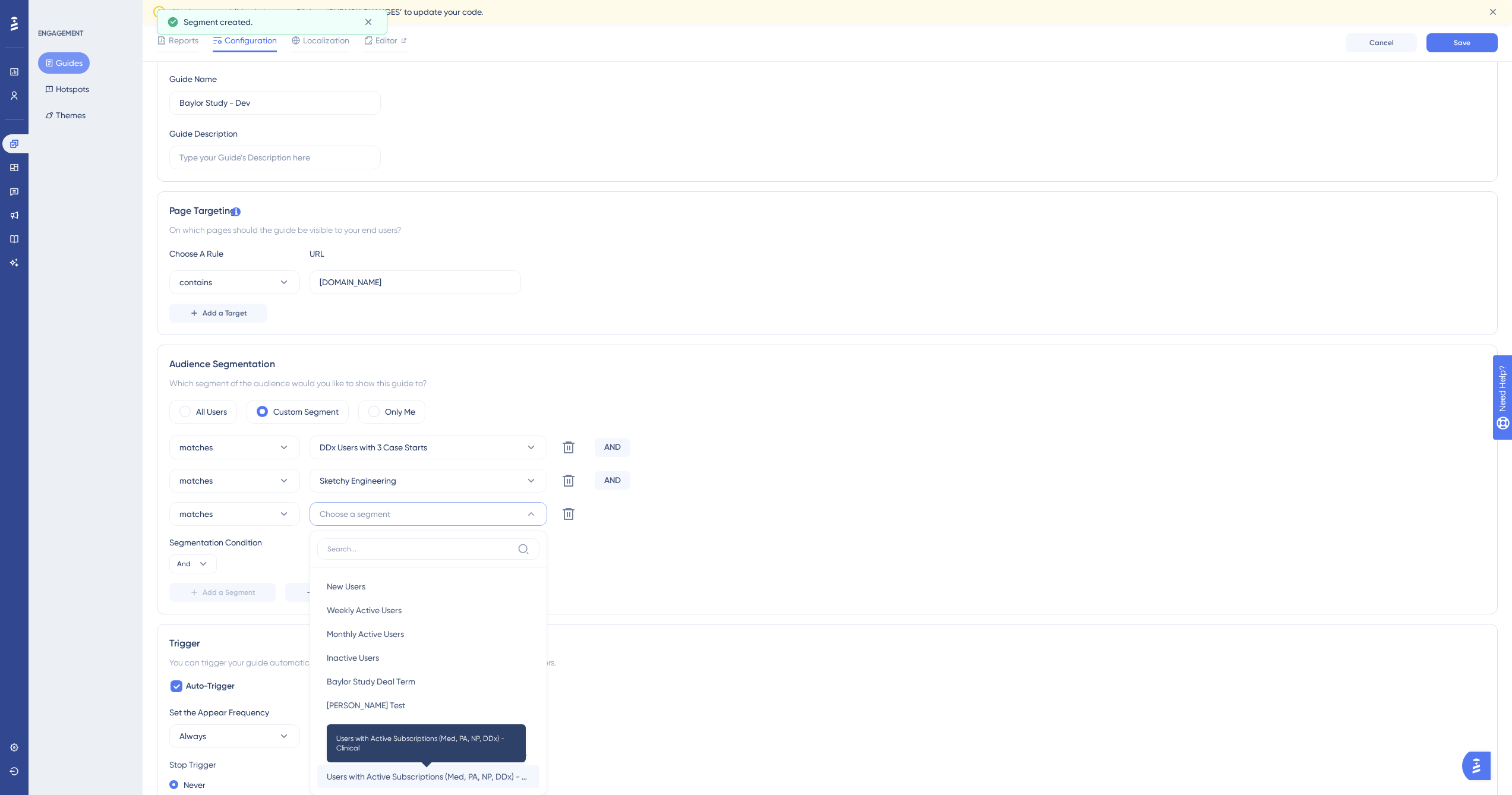
scroll to position [403, 9]
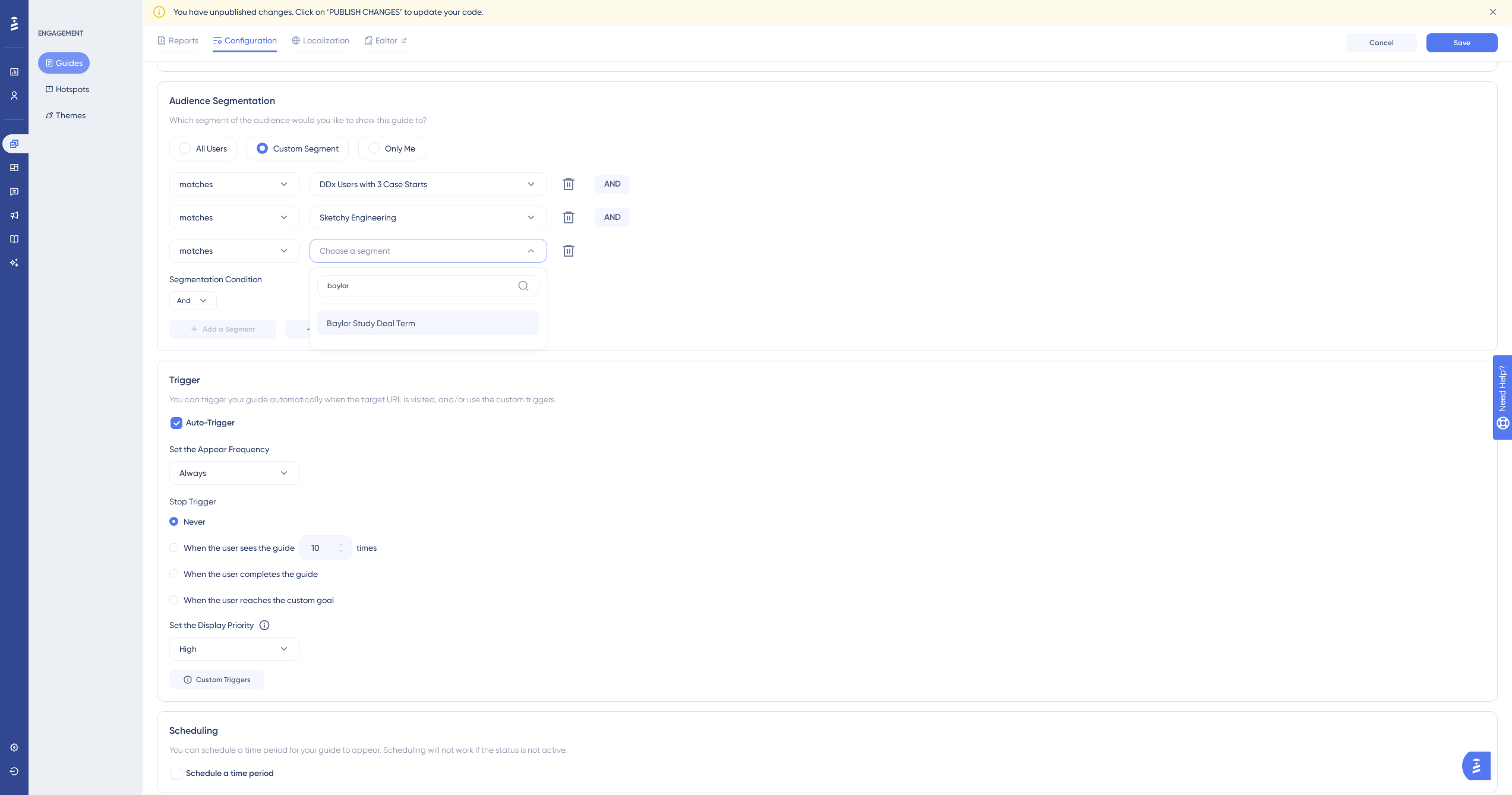
type input "baylor"
click at [370, 327] on span "Baylor Study Deal Term" at bounding box center [371, 323] width 89 height 15
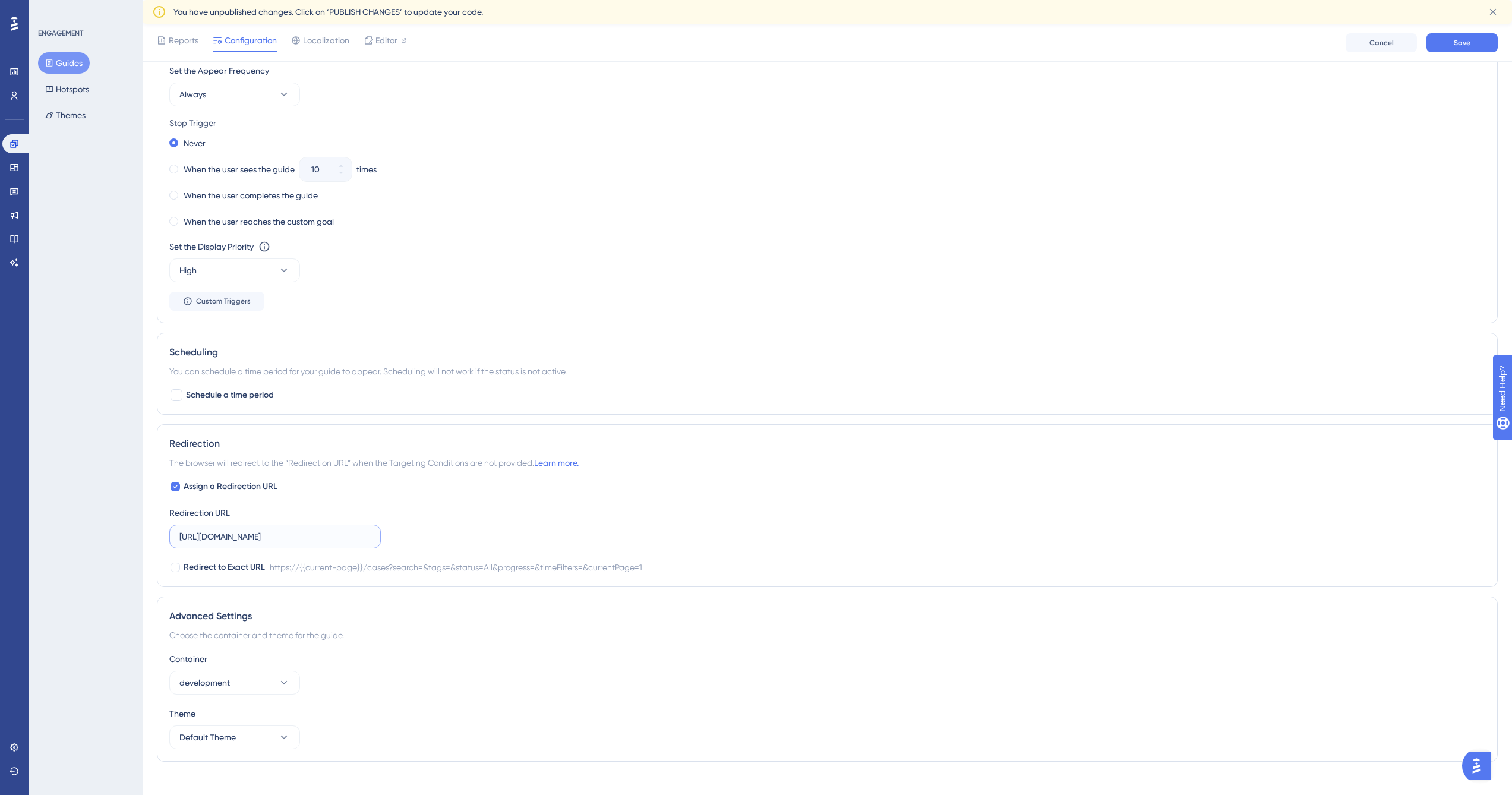
scroll to position [0, 201]
drag, startPoint x: 260, startPoint y: 534, endPoint x: 424, endPoint y: 539, distance: 164.1
click at [422, 539] on div "Assign a Redirection URL Redirection URL https://ddx.sketchy-dev.com/cases?sear…" at bounding box center [827, 527] width 1316 height 95
click at [475, 534] on div "Assign a Redirection URL Redirection URL https://ddx.sketchy-dev.com/cases?sear…" at bounding box center [827, 527] width 1316 height 95
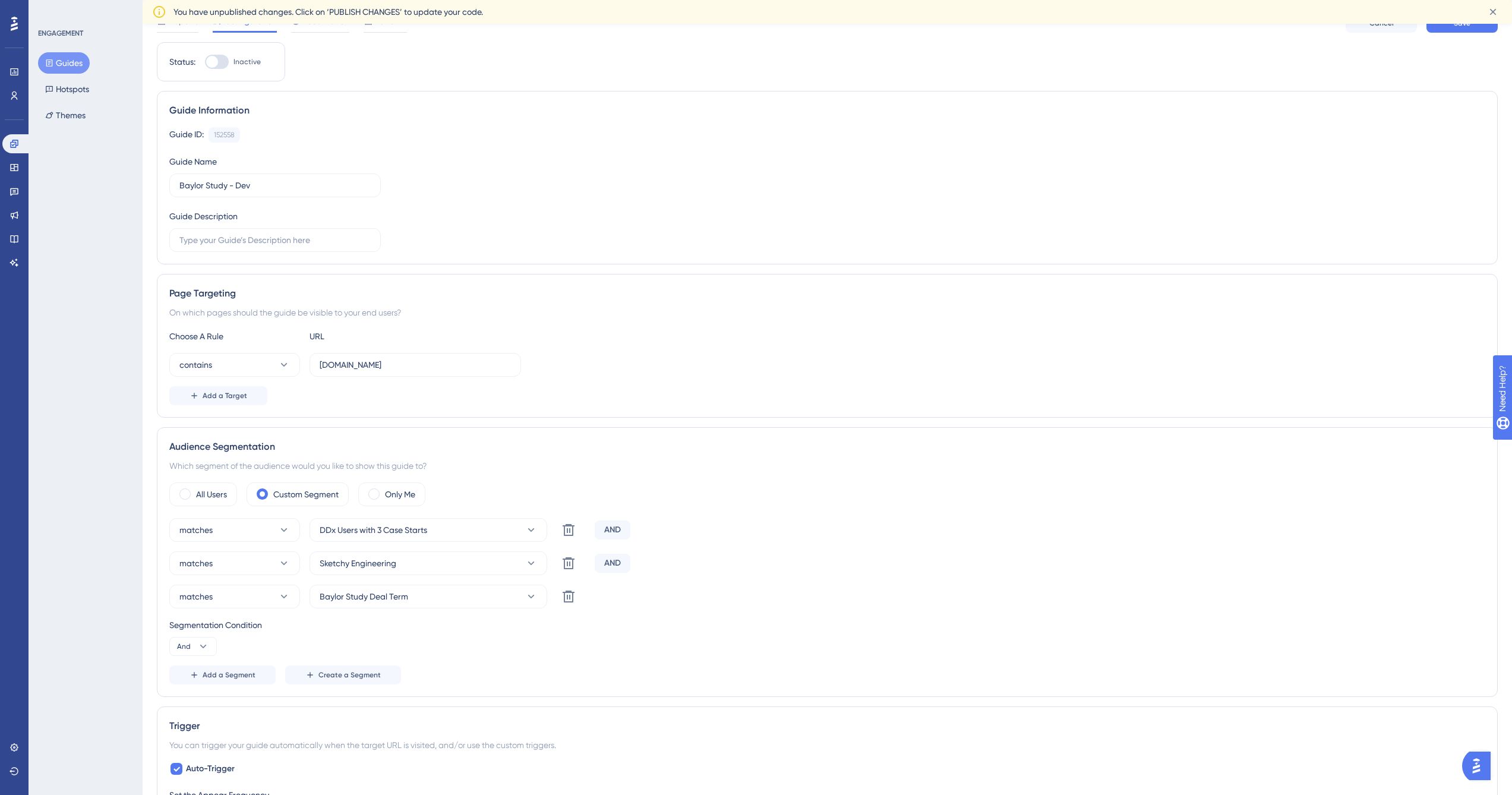
scroll to position [0, 9]
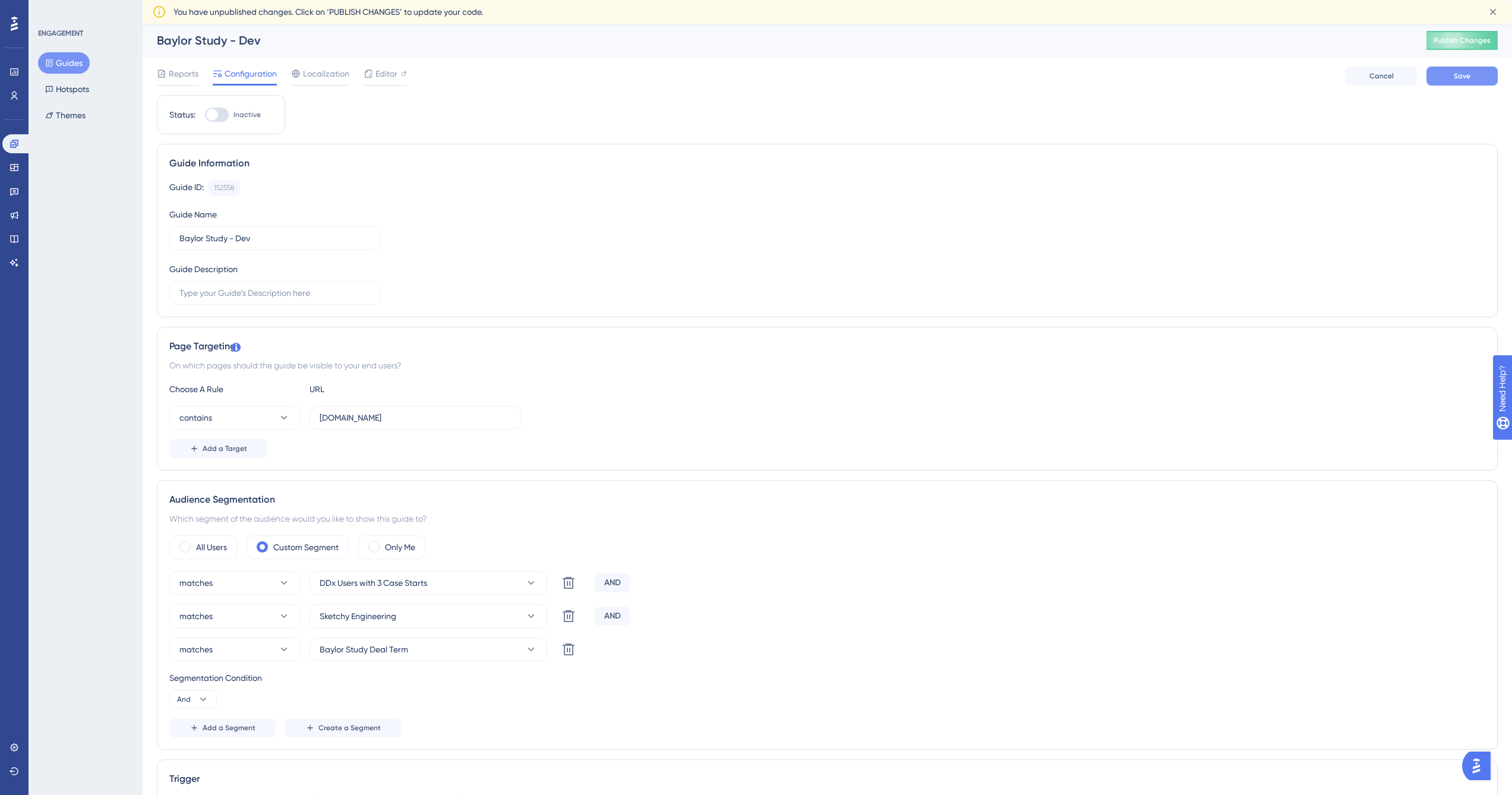
click at [1478, 78] on button "Save" at bounding box center [1462, 76] width 71 height 19
click at [1470, 44] on button "Publish Changes" at bounding box center [1462, 40] width 71 height 19
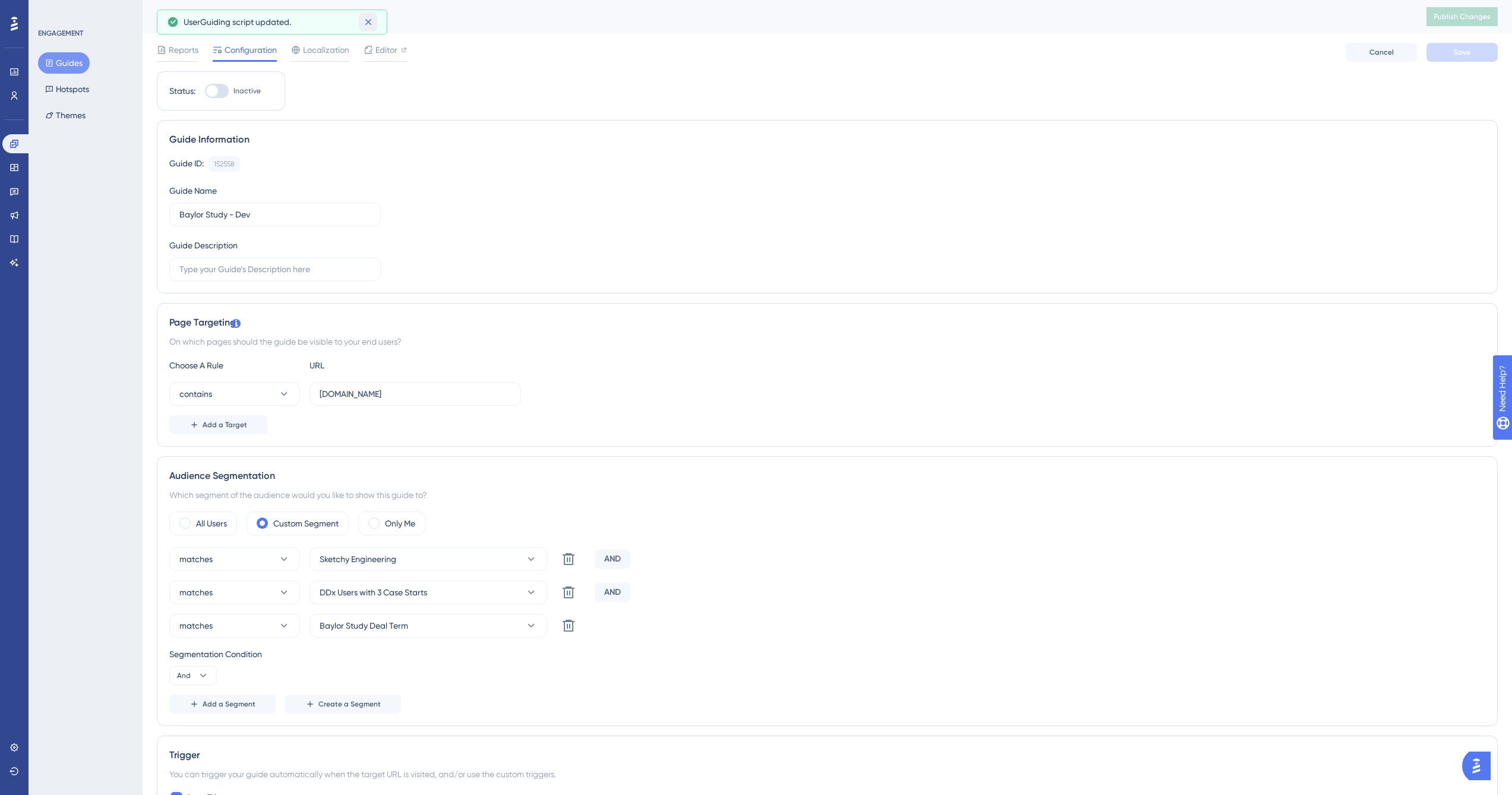
click at [373, 24] on icon at bounding box center [368, 22] width 12 height 12
click at [386, 54] on span "Editor" at bounding box center [386, 50] width 22 height 15
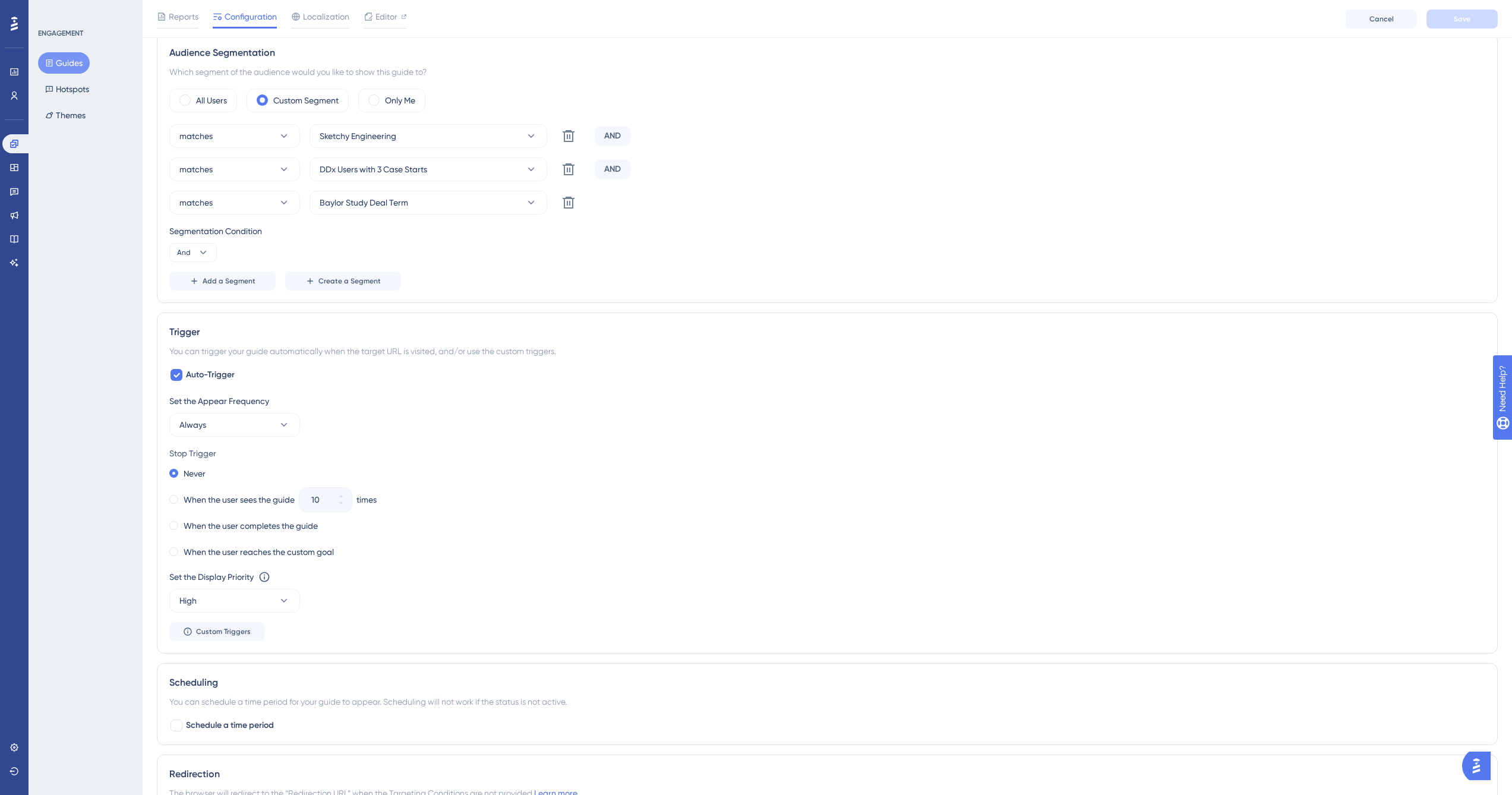
scroll to position [445, 0]
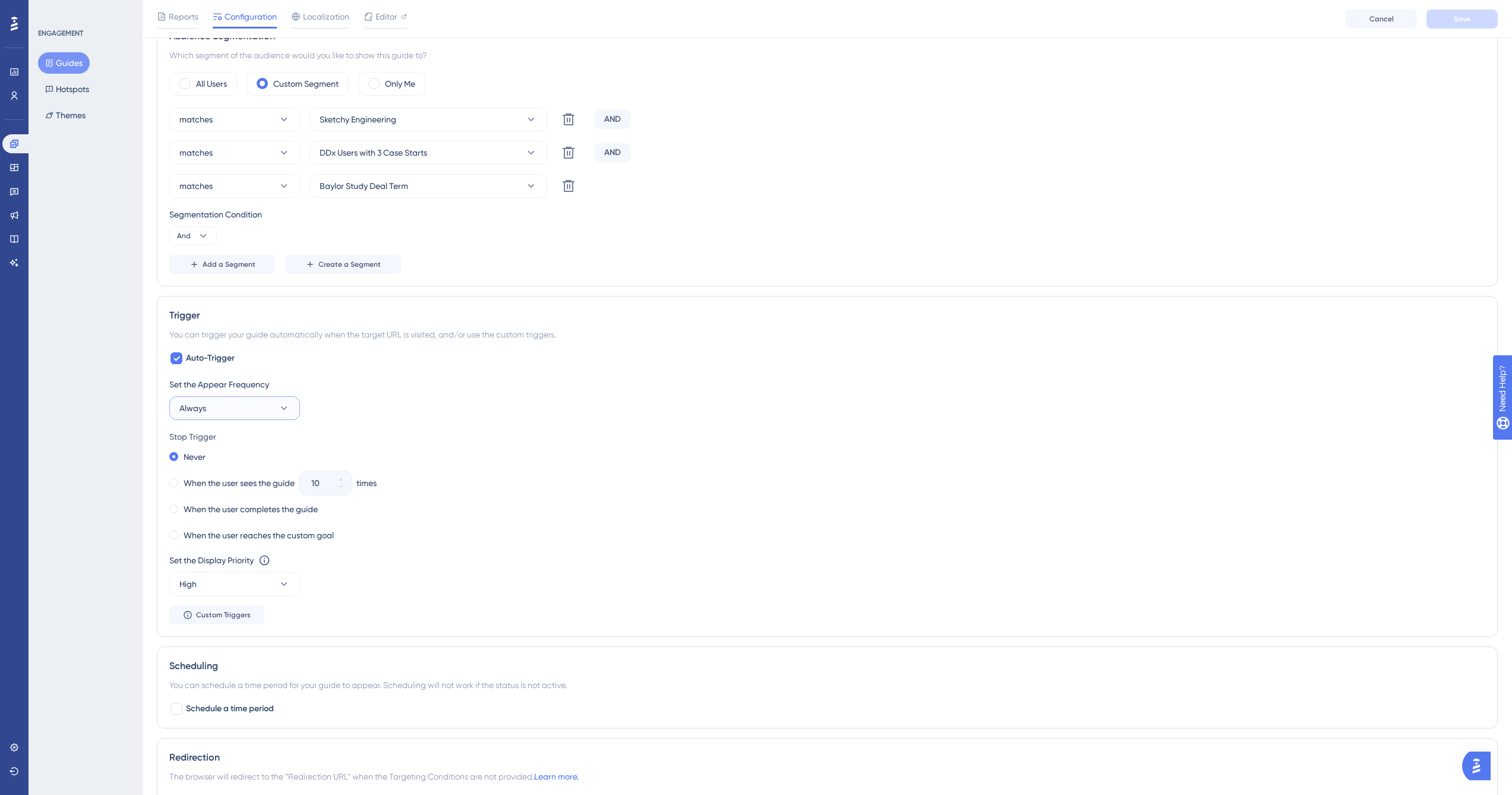
click at [274, 406] on button "Always" at bounding box center [235, 408] width 131 height 24
click at [270, 440] on div "Only Once Only Once" at bounding box center [234, 444] width 96 height 24
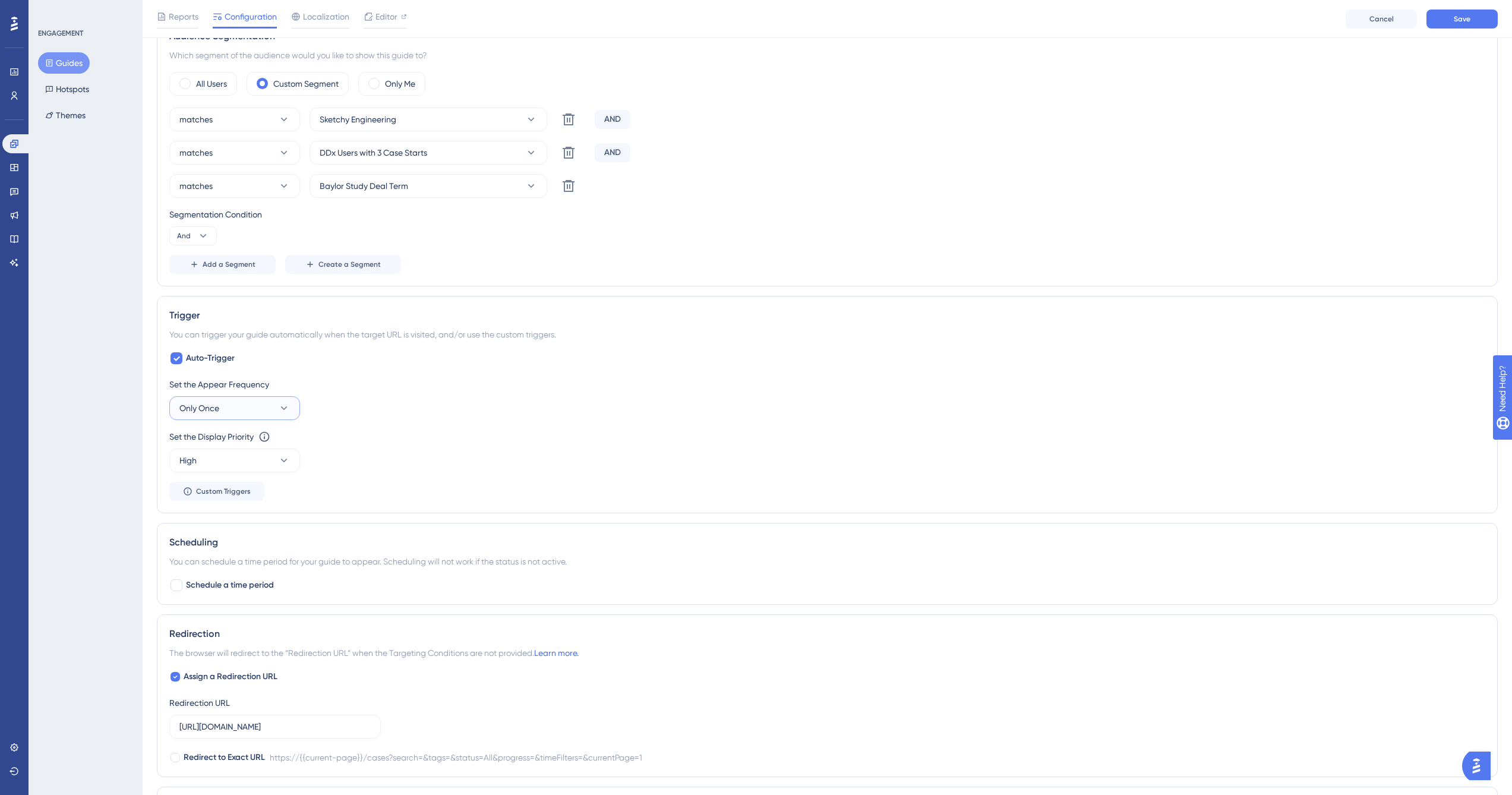
click at [263, 406] on button "Only Once" at bounding box center [235, 408] width 131 height 24
click at [231, 583] on div "Always Always" at bounding box center [234, 587] width 96 height 24
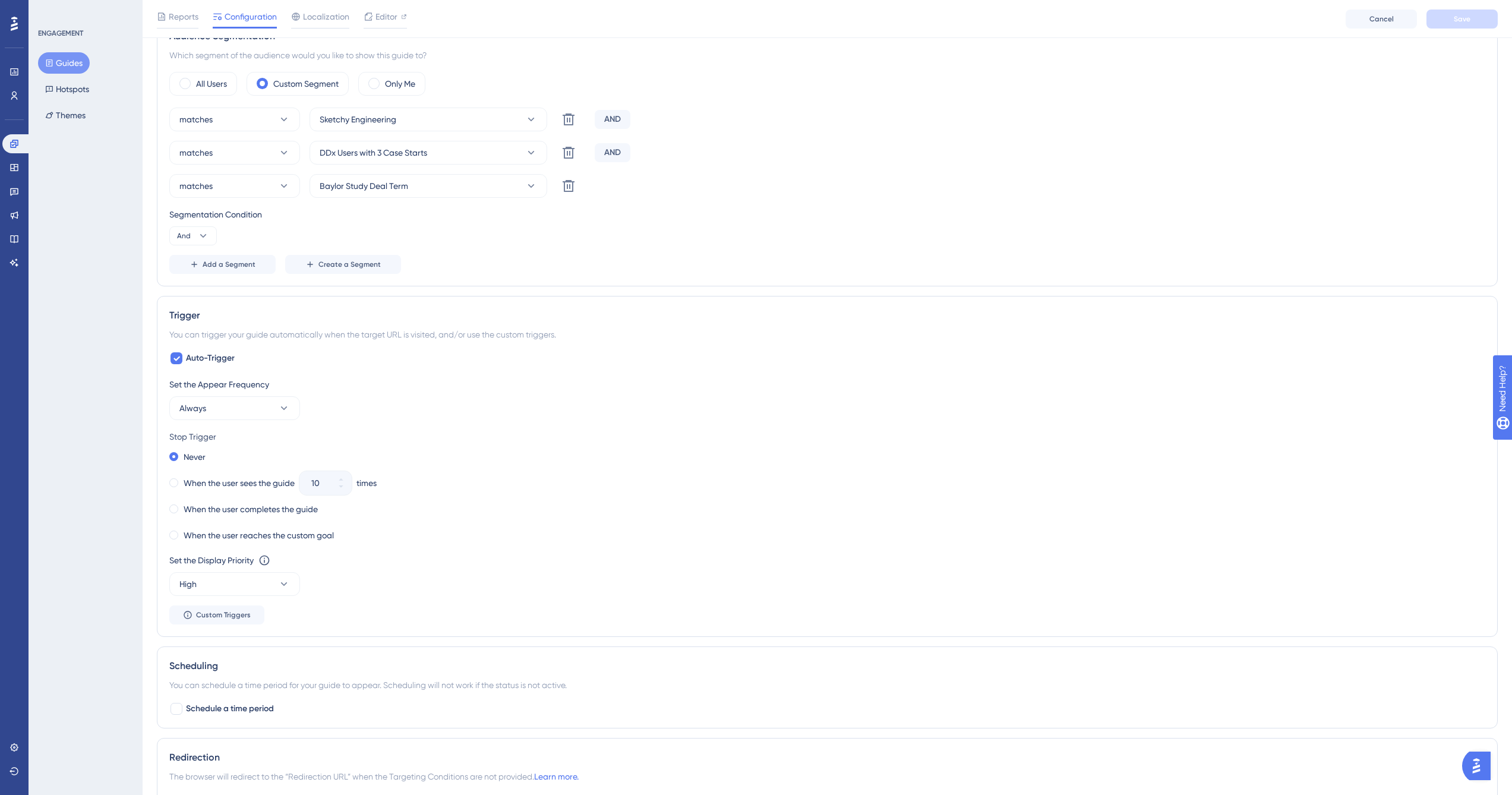
click at [346, 415] on div "Set the Appear Frequency Always" at bounding box center [827, 398] width 1316 height 43
click at [232, 536] on label "When the user reaches the custom goal" at bounding box center [258, 536] width 151 height 15
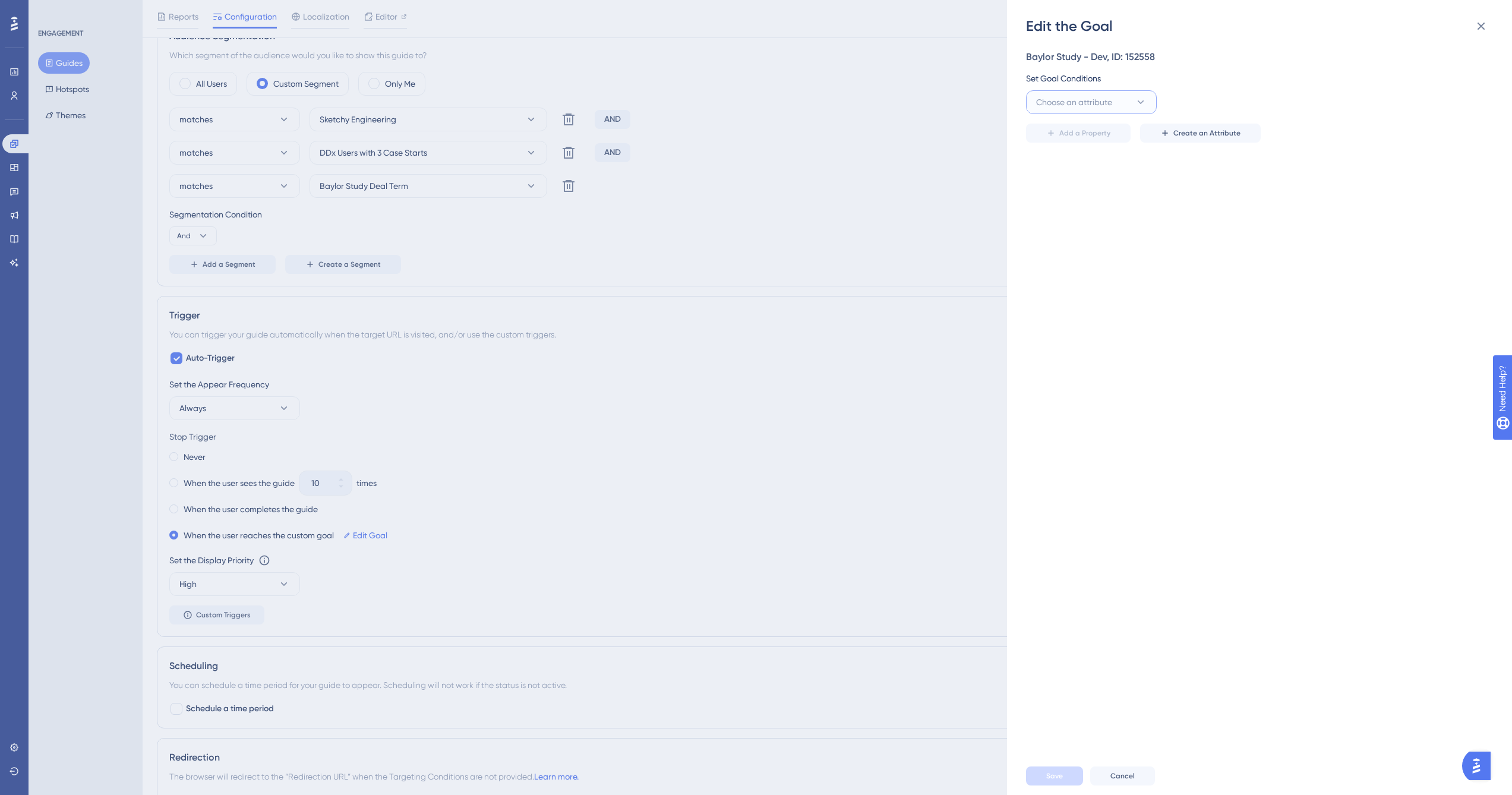
click at [1098, 104] on span "Choose an attribute" at bounding box center [1074, 103] width 76 height 15
click at [916, 347] on div "Edit the Goal Baylor Study - Dev, ID: 152558 Set Goal Conditions Choose an attr…" at bounding box center [756, 398] width 1512 height 795
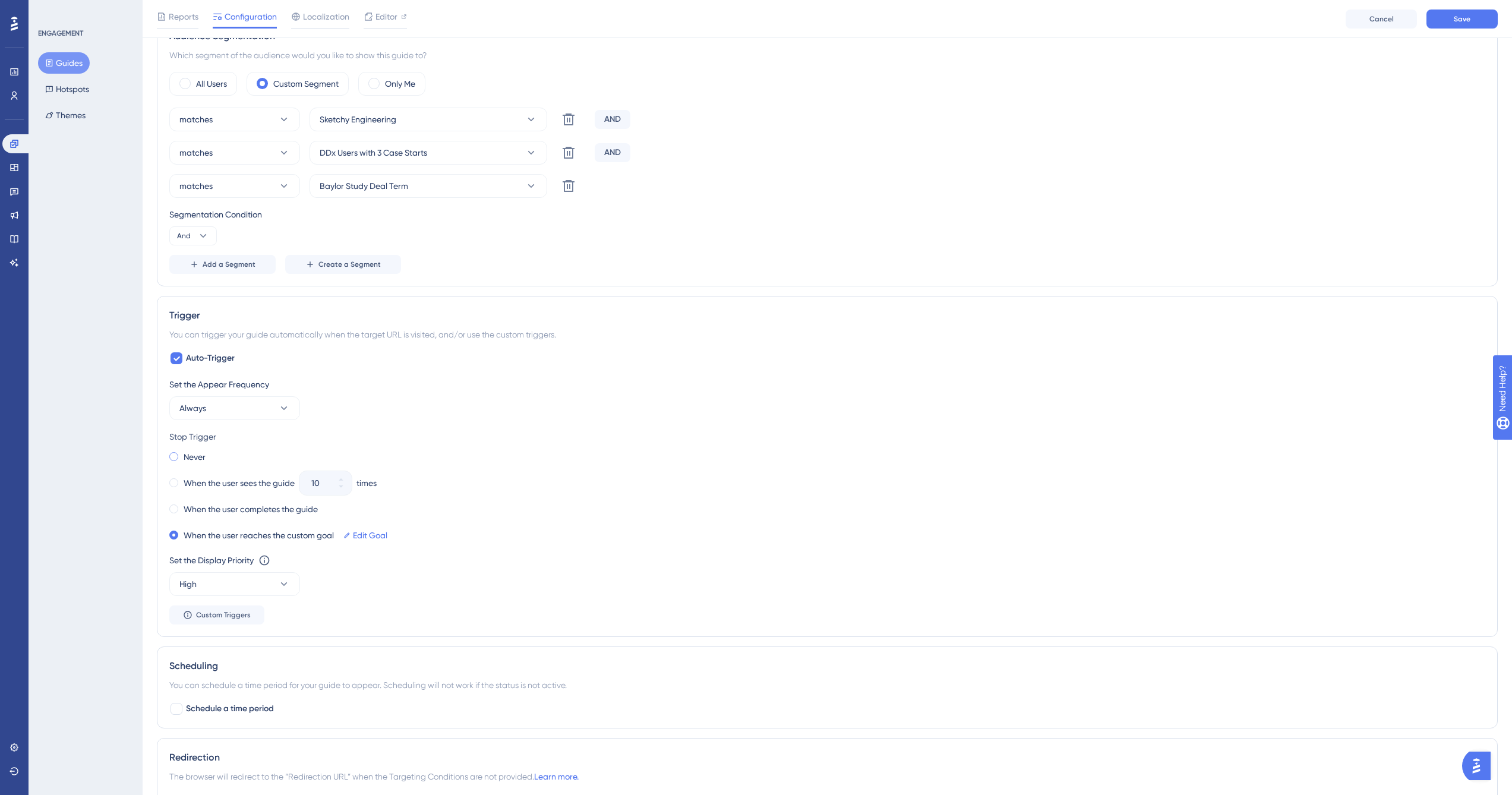
click at [186, 459] on label "Never" at bounding box center [194, 457] width 22 height 15
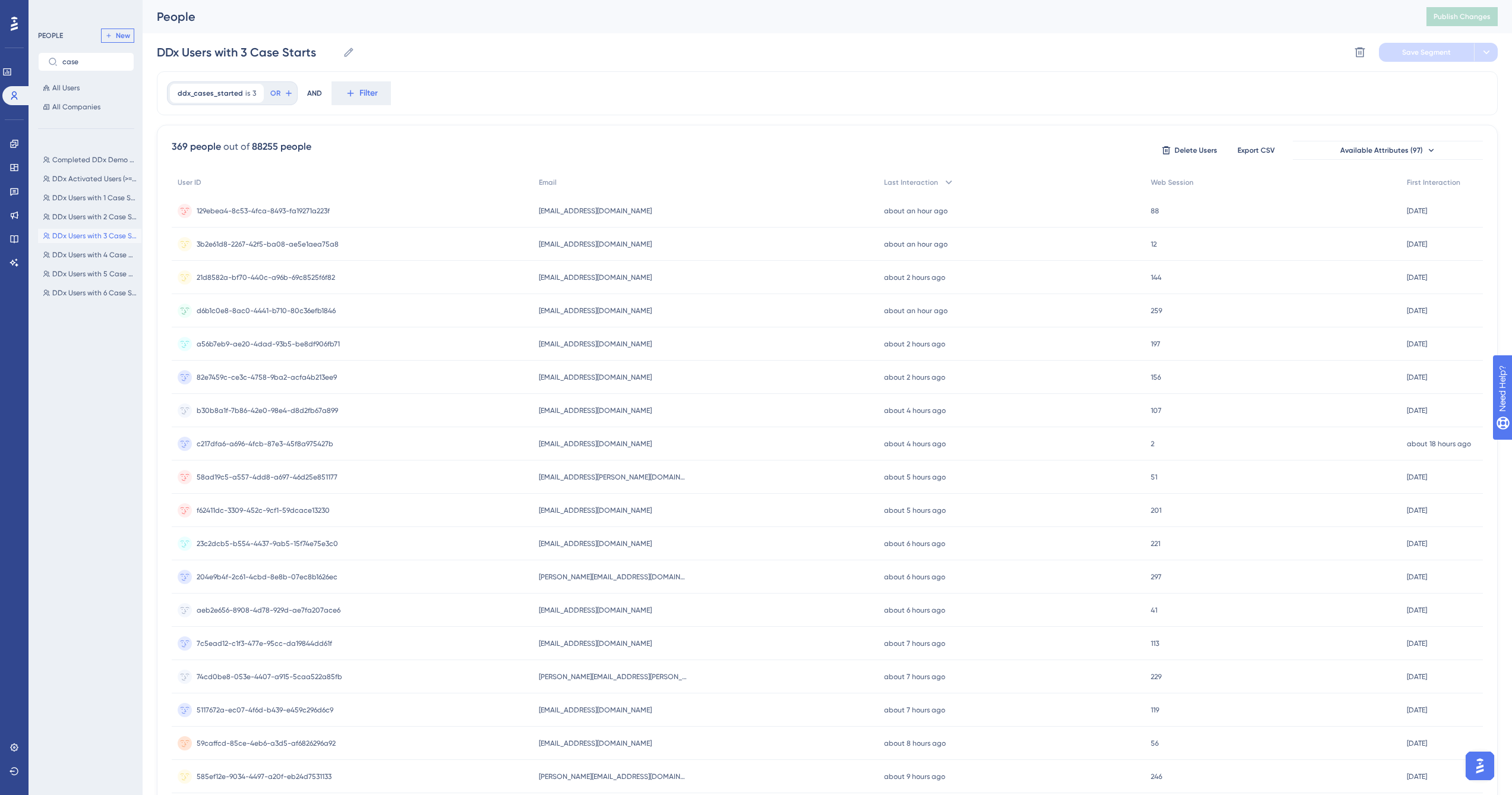
click at [124, 37] on span "New" at bounding box center [123, 35] width 15 height 9
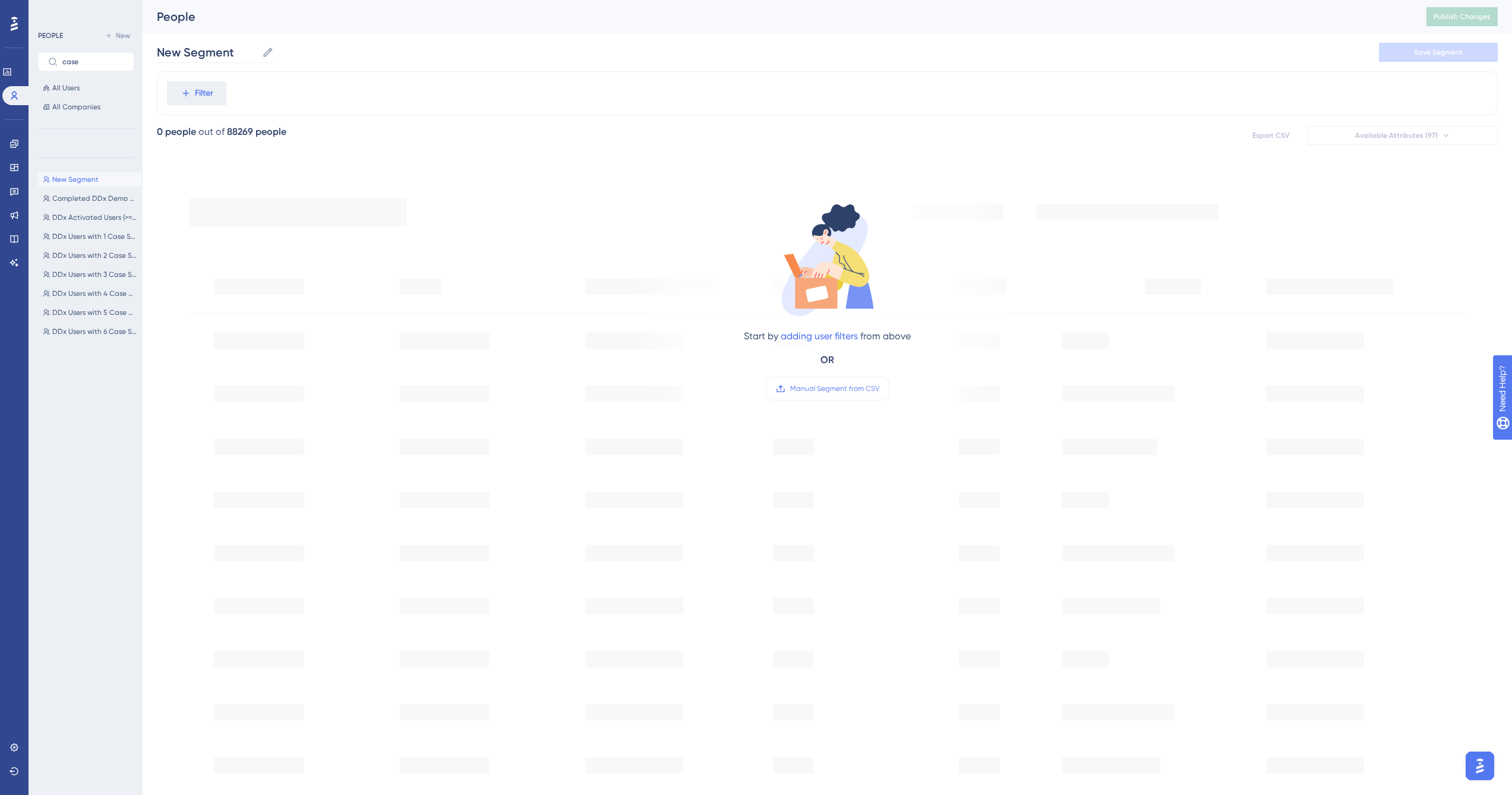
click at [268, 50] on icon at bounding box center [268, 52] width 9 height 9
click at [257, 50] on input "New Segment" at bounding box center [207, 52] width 100 height 17
type input "DDx Users with at least 3 started cases"
click at [735, 63] on div "DDx Users with at least 3 started cases DDx Users with at least 3 started cases…" at bounding box center [827, 52] width 1340 height 38
click at [196, 93] on span "Filter" at bounding box center [204, 93] width 18 height 15
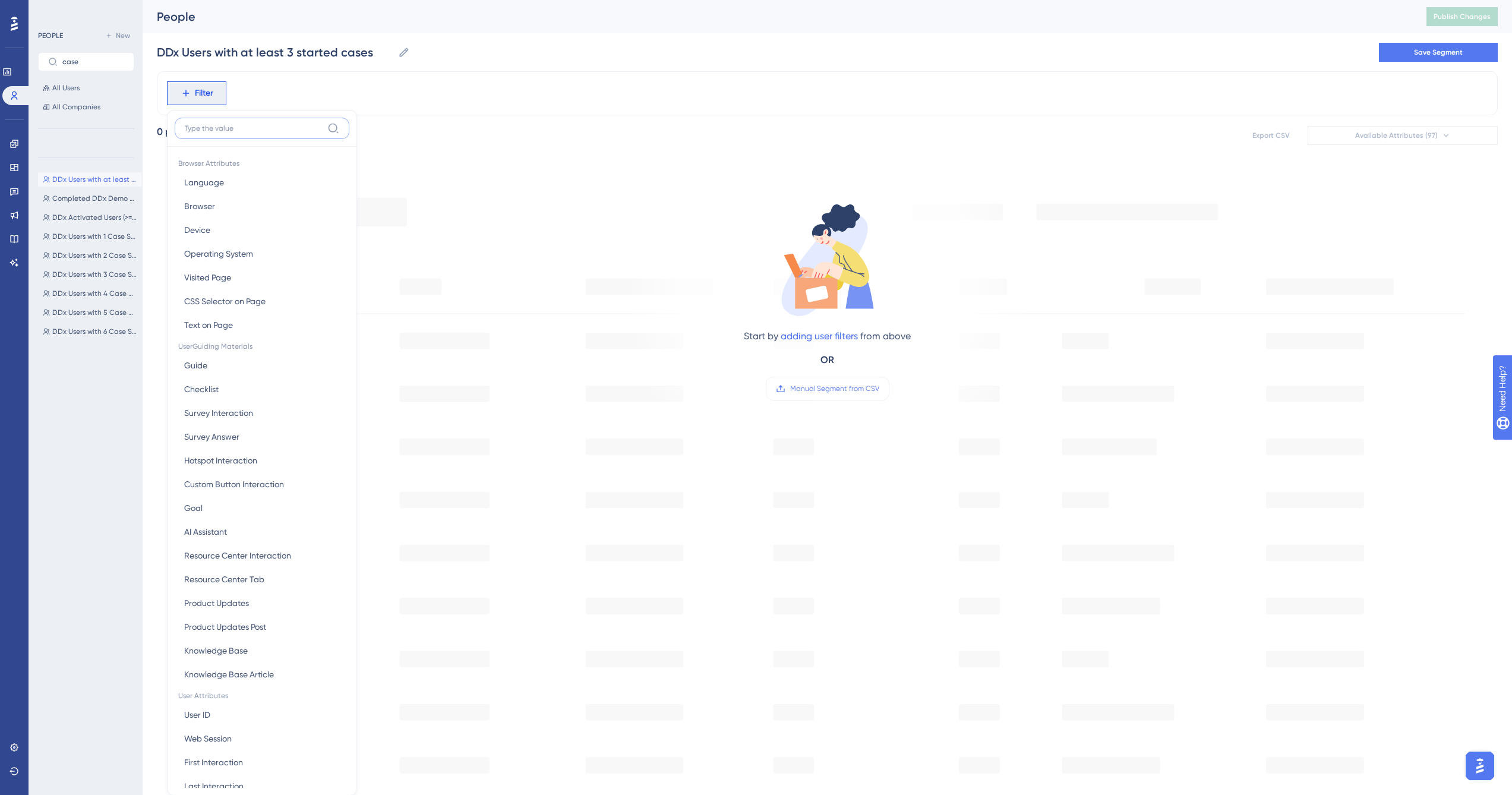
scroll to position [55, 0]
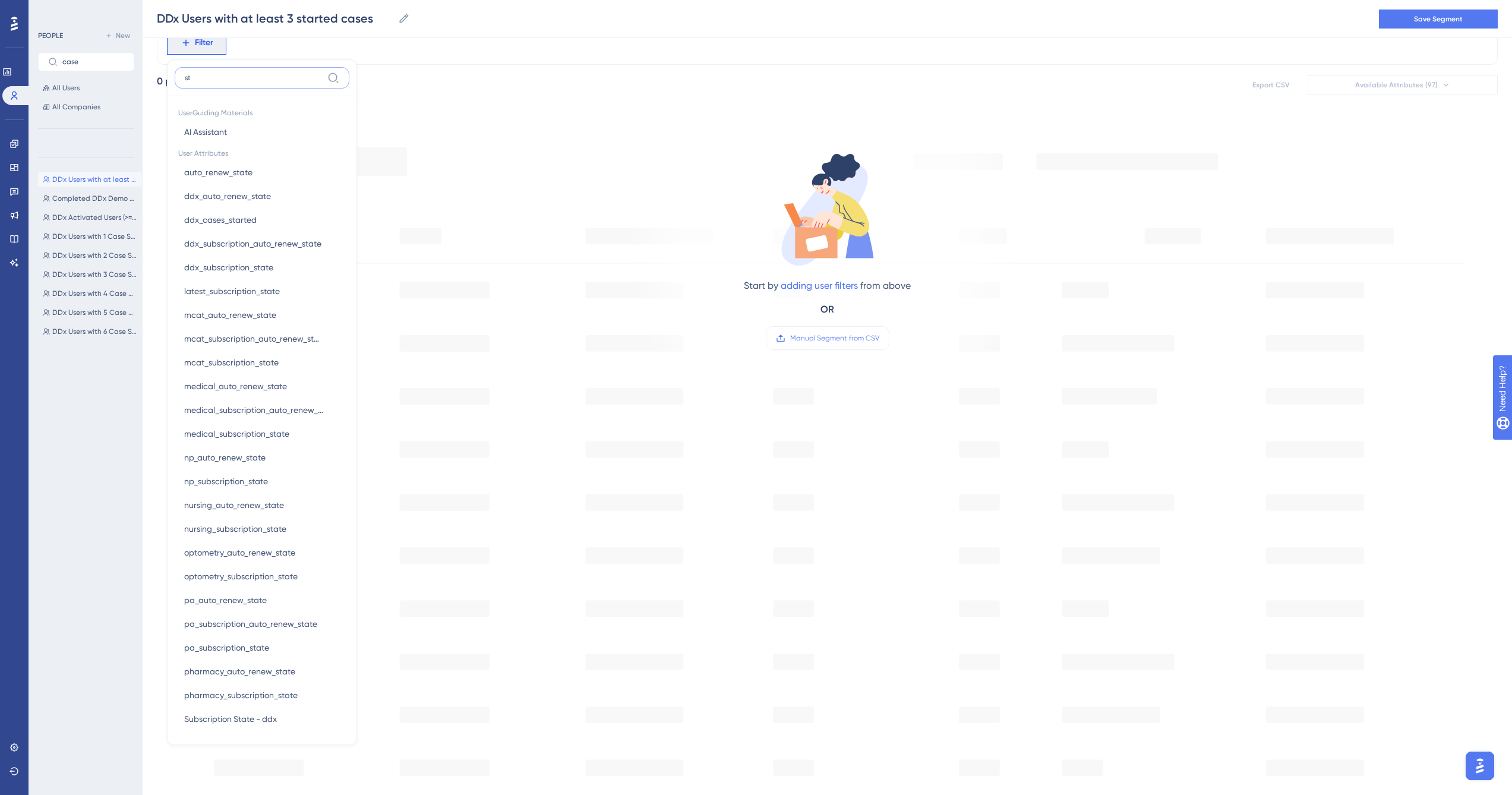
type input "s"
type input "cases"
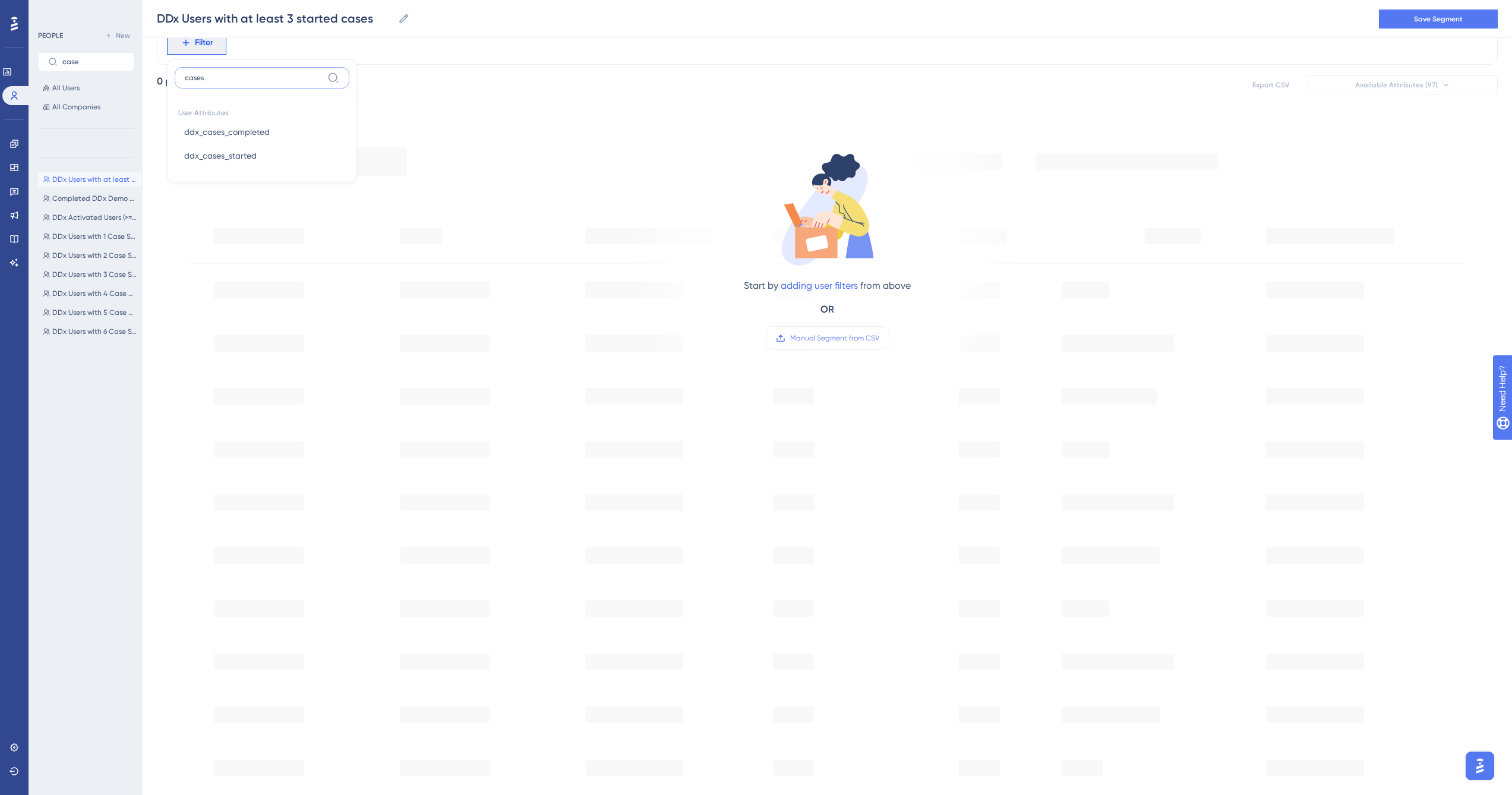
click at [247, 76] on input "cases" at bounding box center [253, 77] width 138 height 9
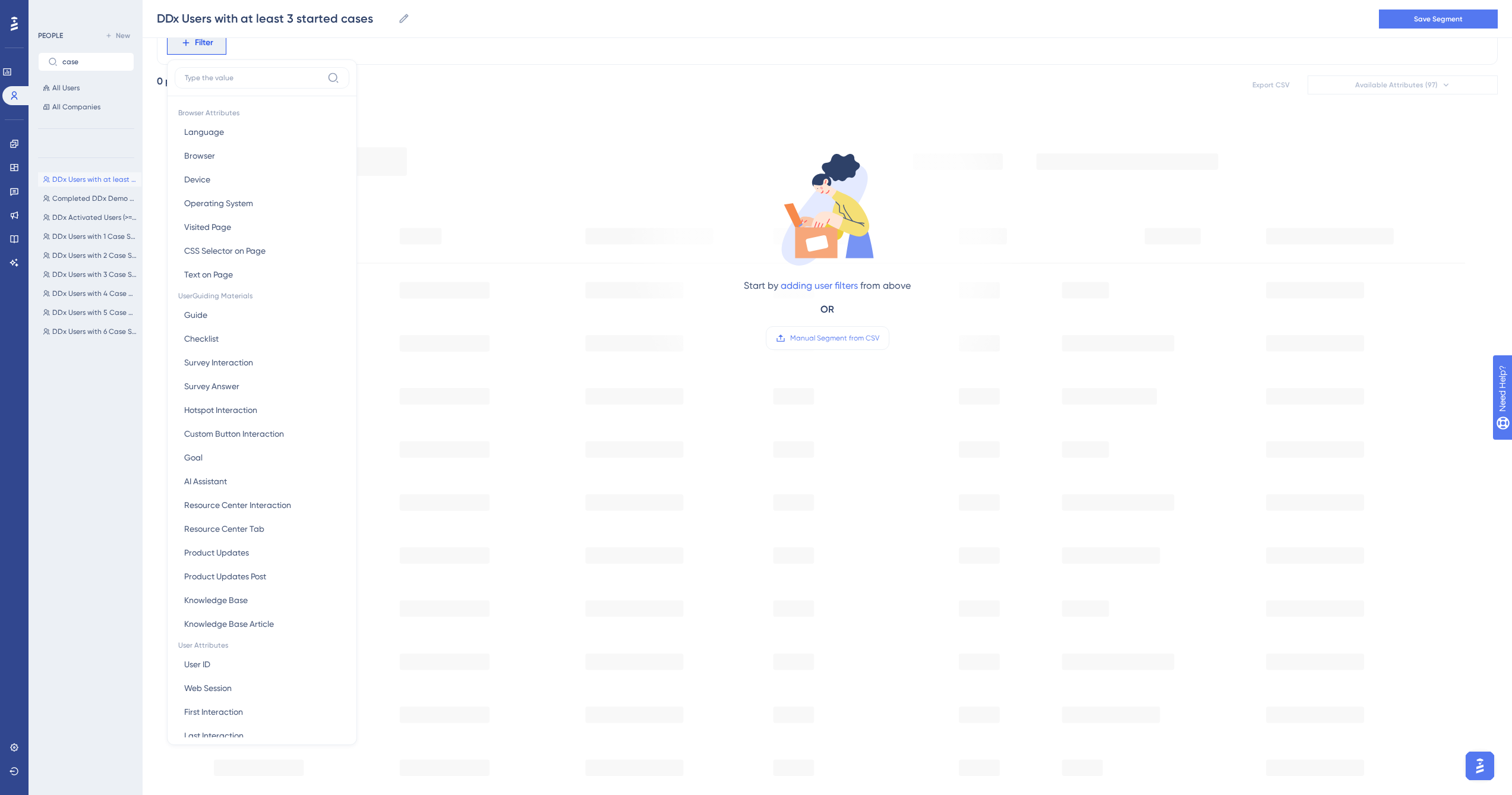
click at [263, 50] on div "Filter Browser Attributes Language Language Browser Browser Device Device Opera…" at bounding box center [827, 43] width 1340 height 44
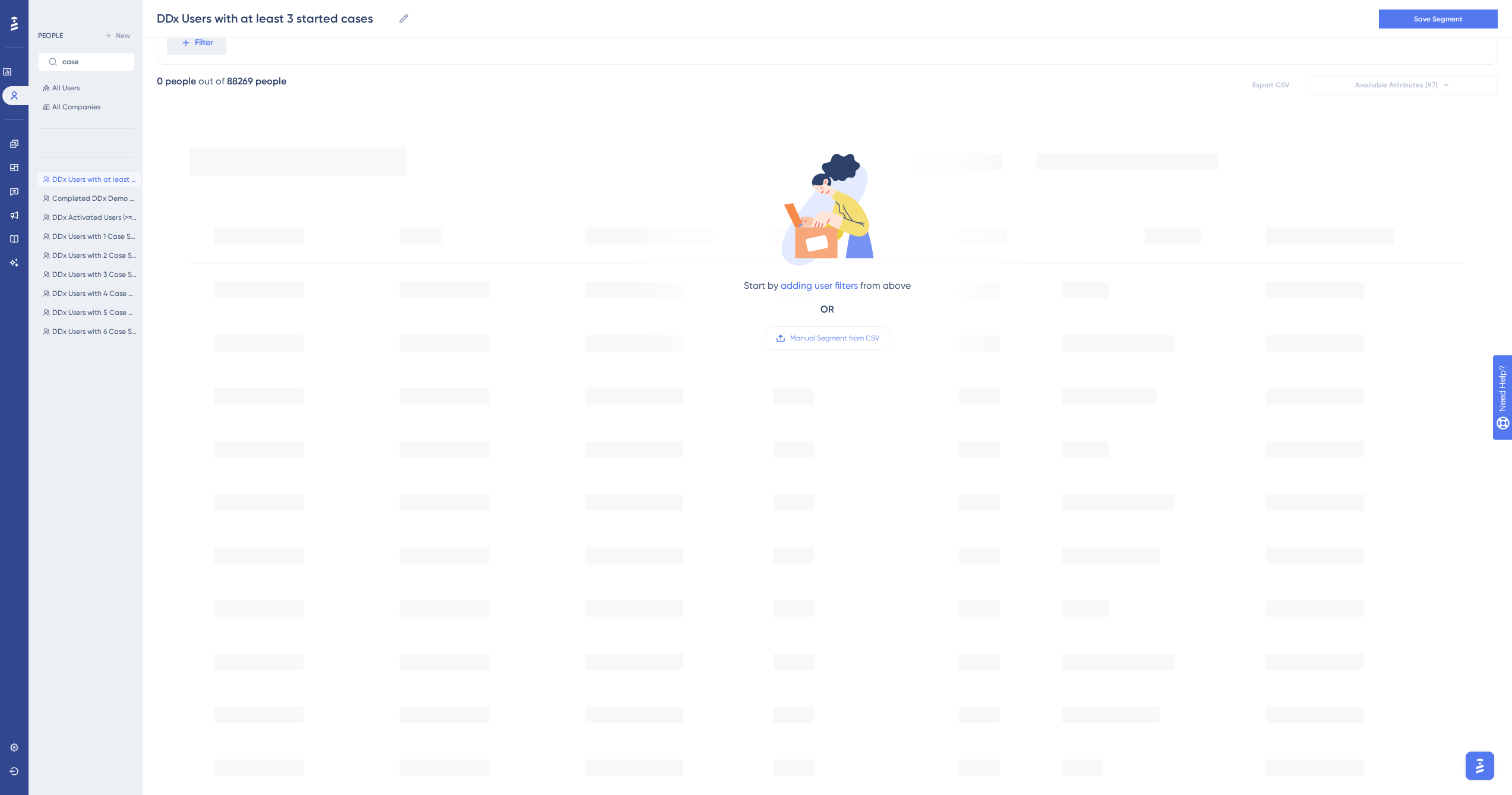
scroll to position [0, 0]
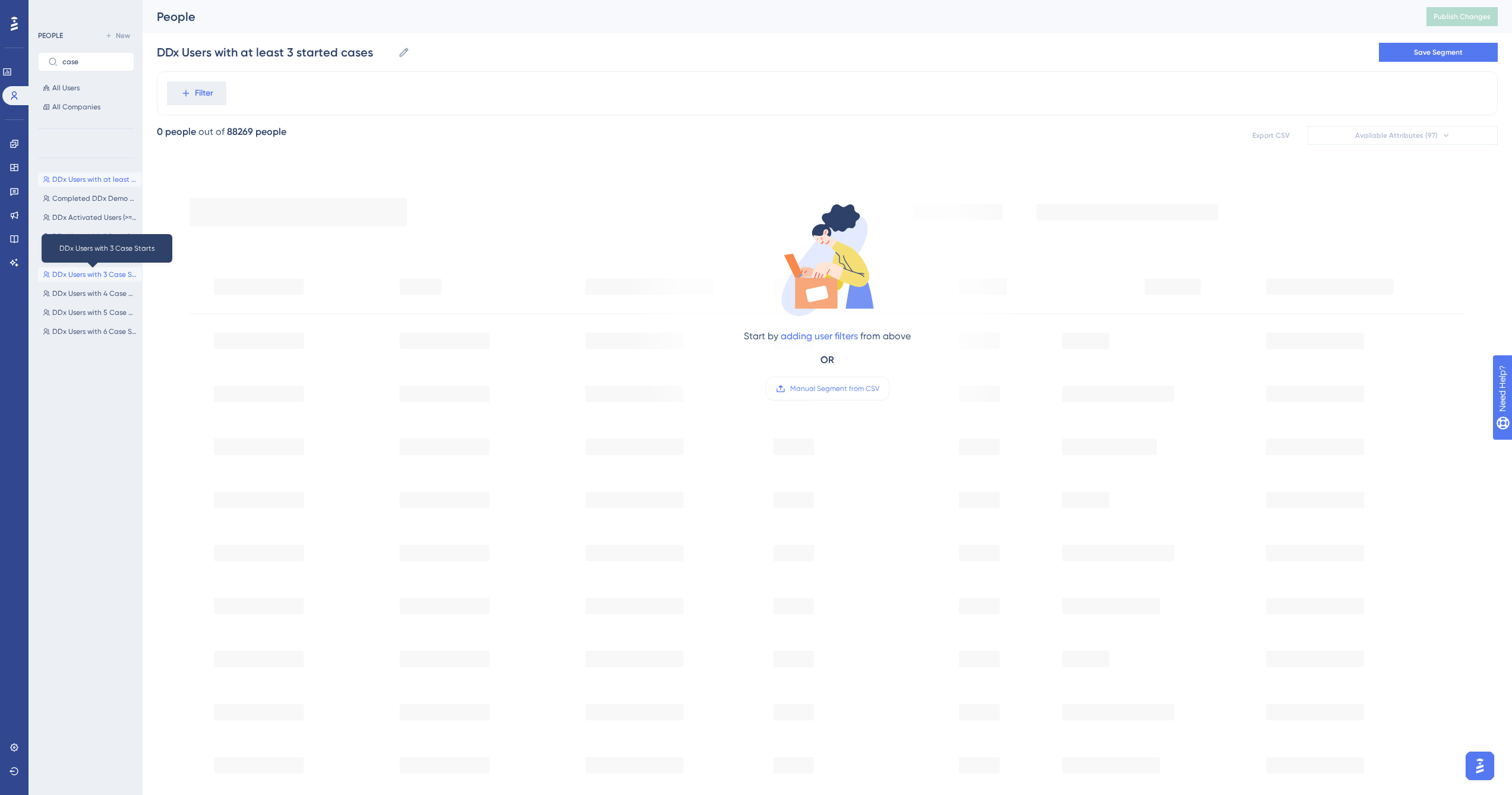
click at [87, 274] on span "DDx Users with 3 Case Starts" at bounding box center [95, 274] width 84 height 9
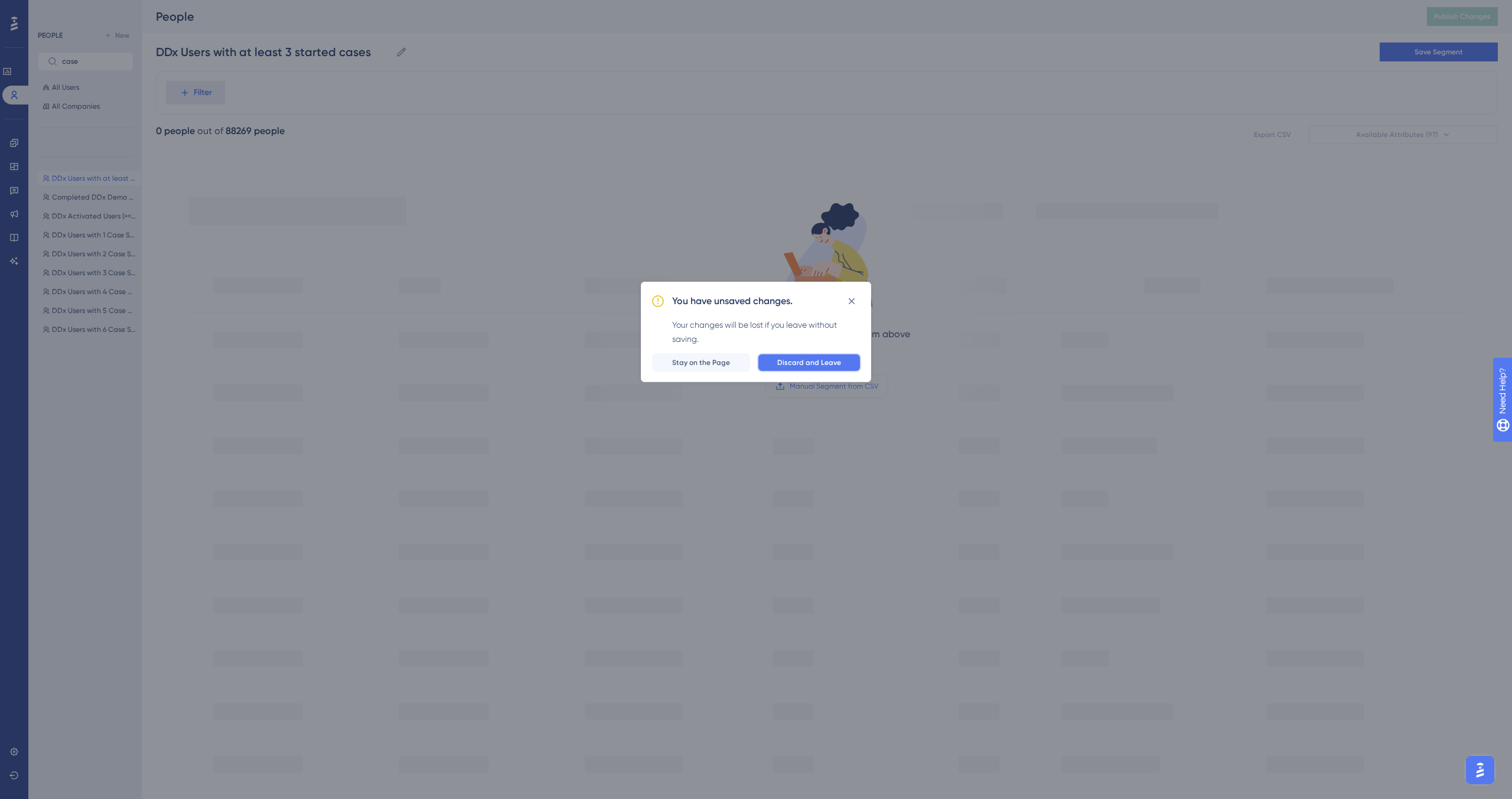
click at [801, 359] on span "Discard and Leave" at bounding box center [809, 363] width 64 height 9
type input "DDx Users with 3 Case Starts"
